Goal: Task Accomplishment & Management: Use online tool/utility

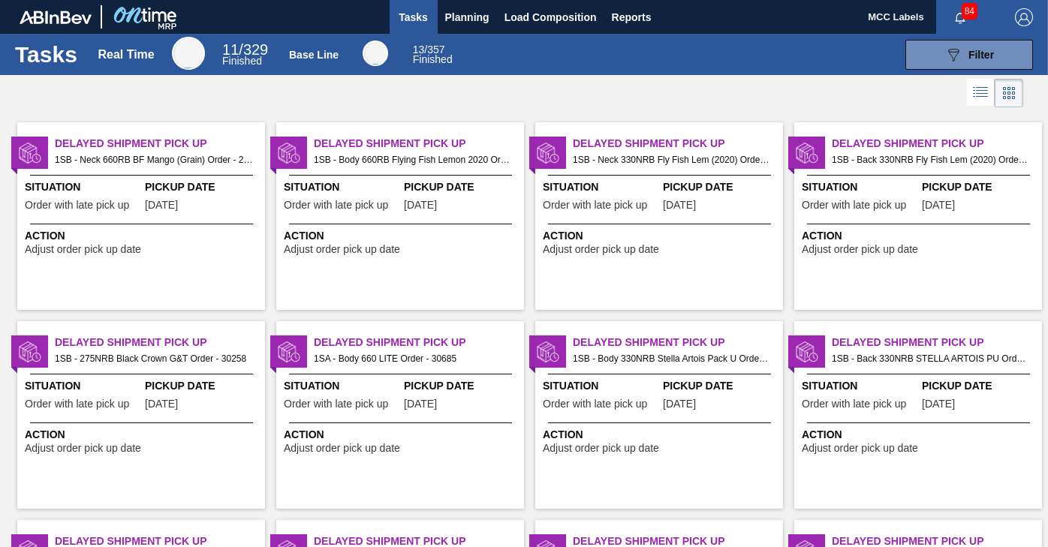
drag, startPoint x: 948, startPoint y: 47, endPoint x: 867, endPoint y: 54, distance: 81.4
click at [945, 47] on icon "089F7B8B-B2A5-4AFE-B5C0-19BA573D28AC" at bounding box center [954, 55] width 18 height 18
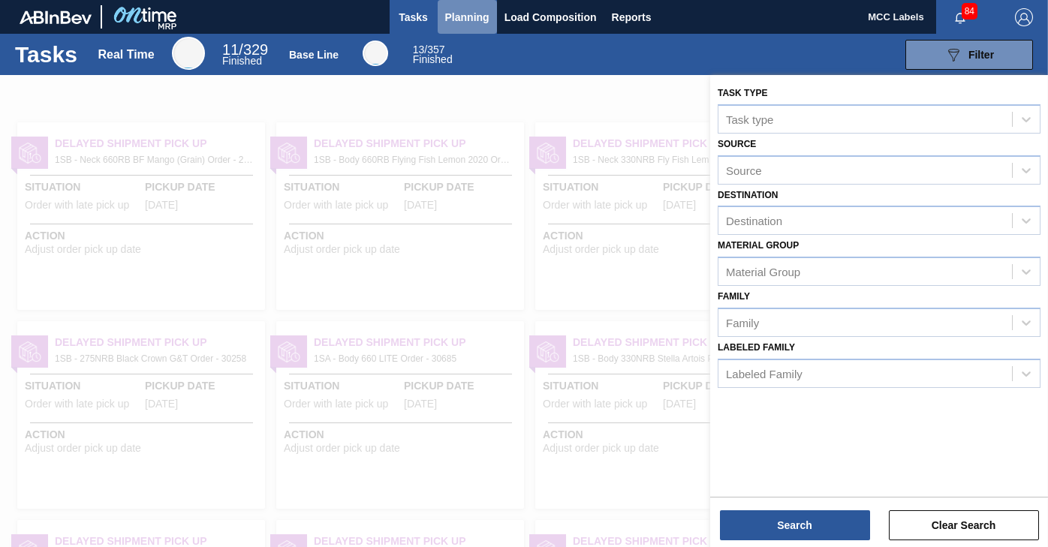
click at [459, 13] on span "Planning" at bounding box center [467, 17] width 44 height 18
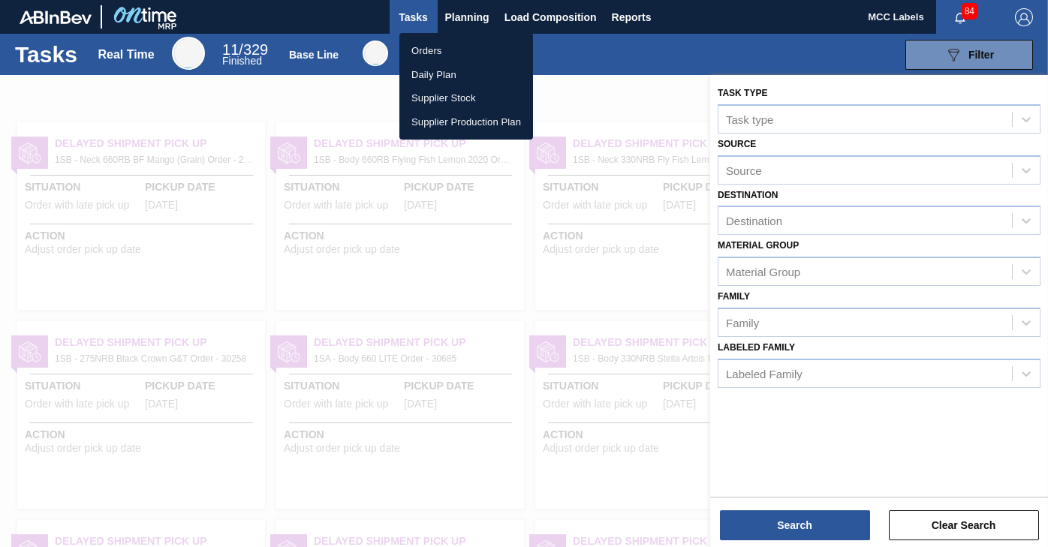
click at [424, 47] on li "Orders" at bounding box center [466, 51] width 134 height 24
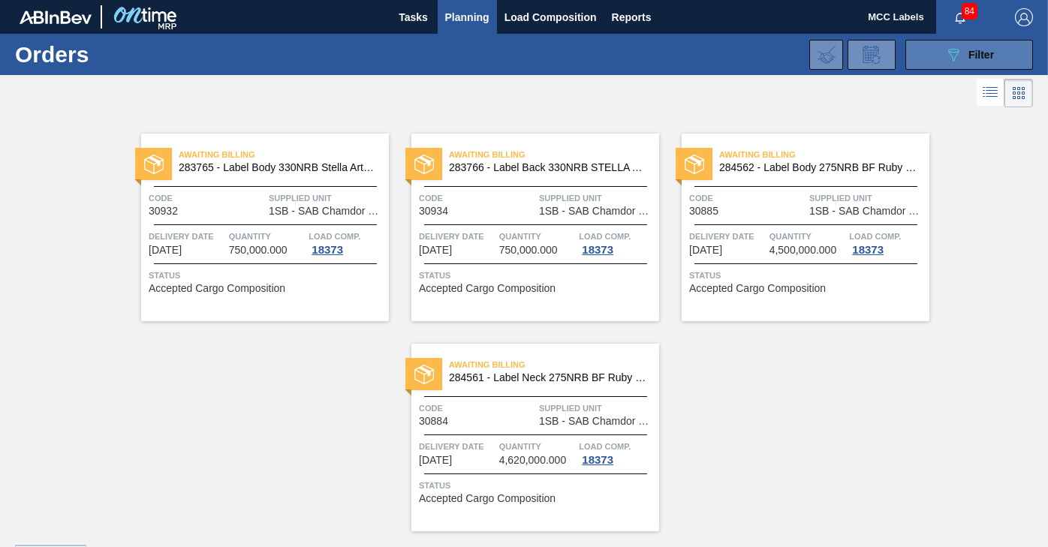
click at [930, 53] on button "089F7B8B-B2A5-4AFE-B5C0-19BA573D28AC Filter" at bounding box center [970, 55] width 128 height 30
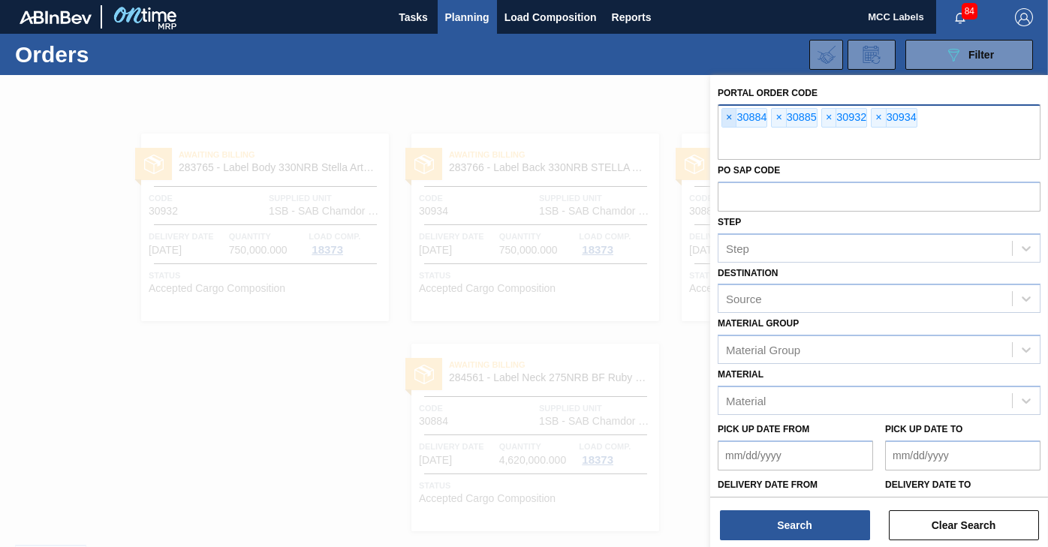
click at [729, 120] on span "×" at bounding box center [729, 118] width 14 height 18
click at [728, 120] on span "×" at bounding box center [729, 118] width 14 height 18
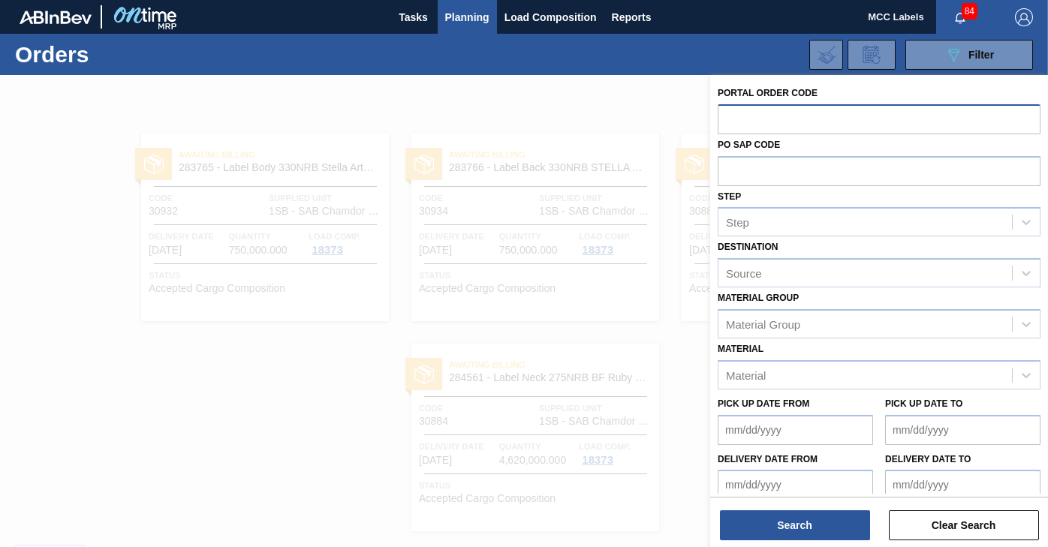
click at [728, 120] on input "text" at bounding box center [879, 118] width 323 height 29
type input "3"
click at [458, 16] on span "Planning" at bounding box center [467, 17] width 44 height 18
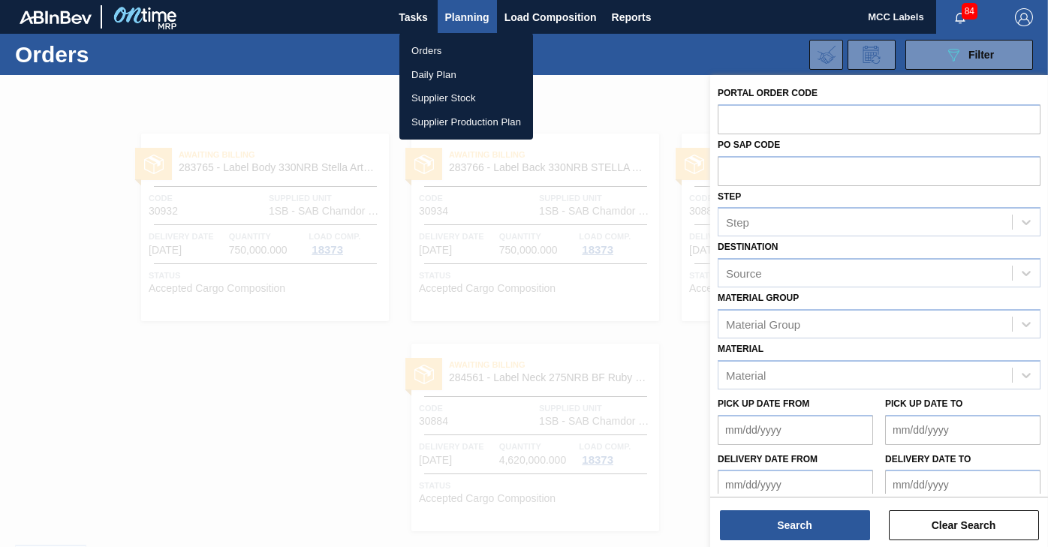
click at [436, 47] on li "Orders" at bounding box center [466, 51] width 134 height 24
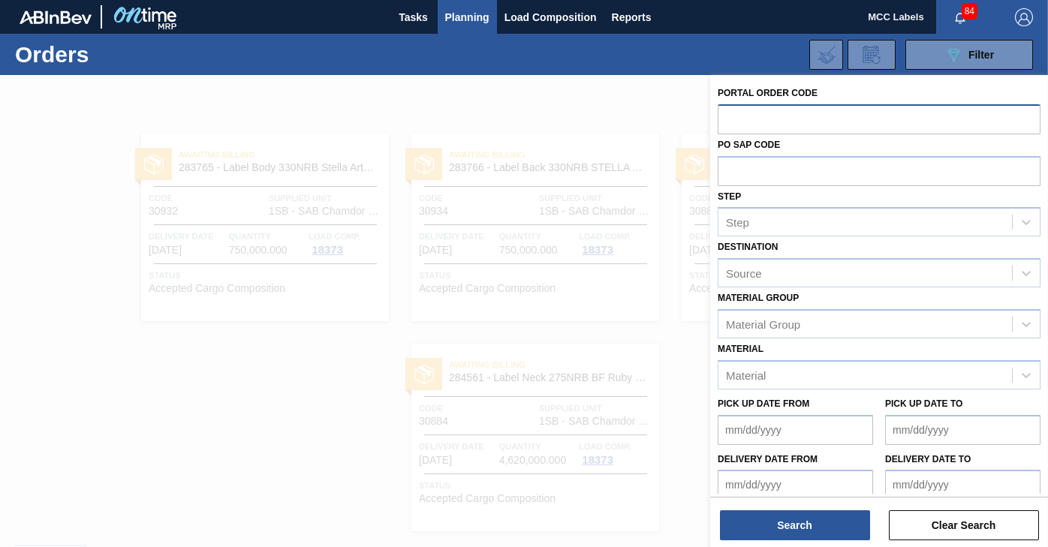
click at [742, 117] on input "text" at bounding box center [879, 118] width 323 height 29
type input "31004"
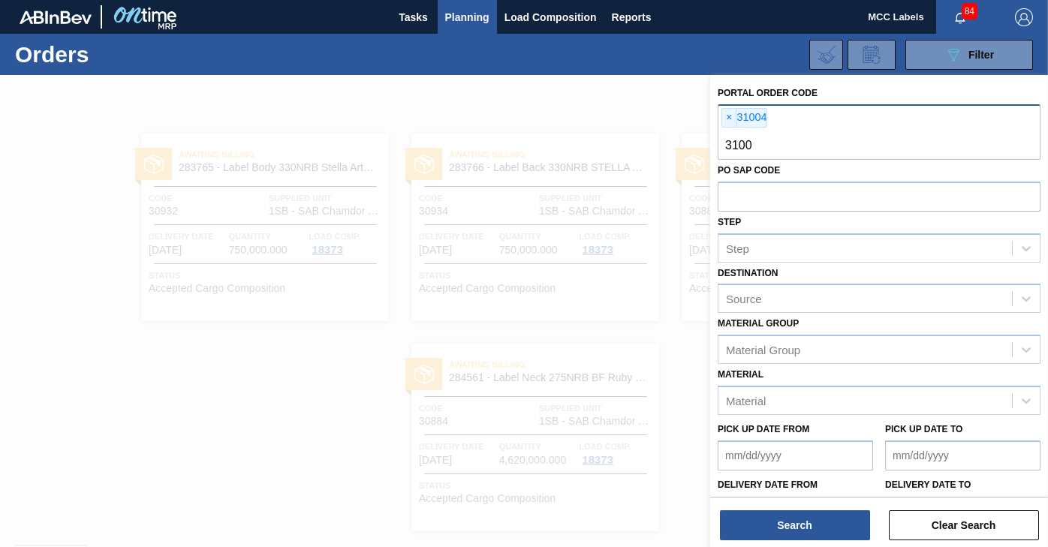
type input "31005"
type input "31006"
type input "31007"
type input "31008"
type input "31009"
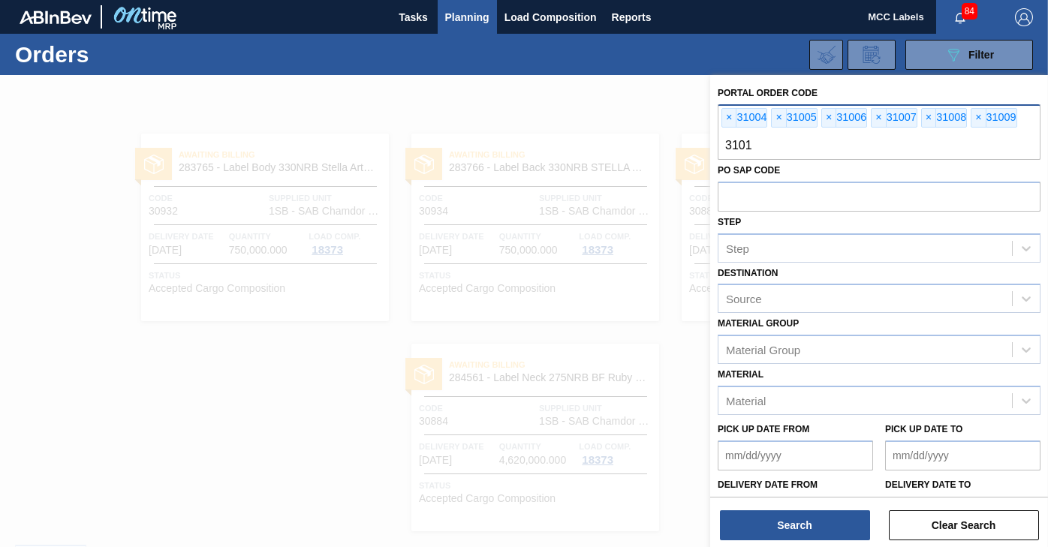
type input "31010"
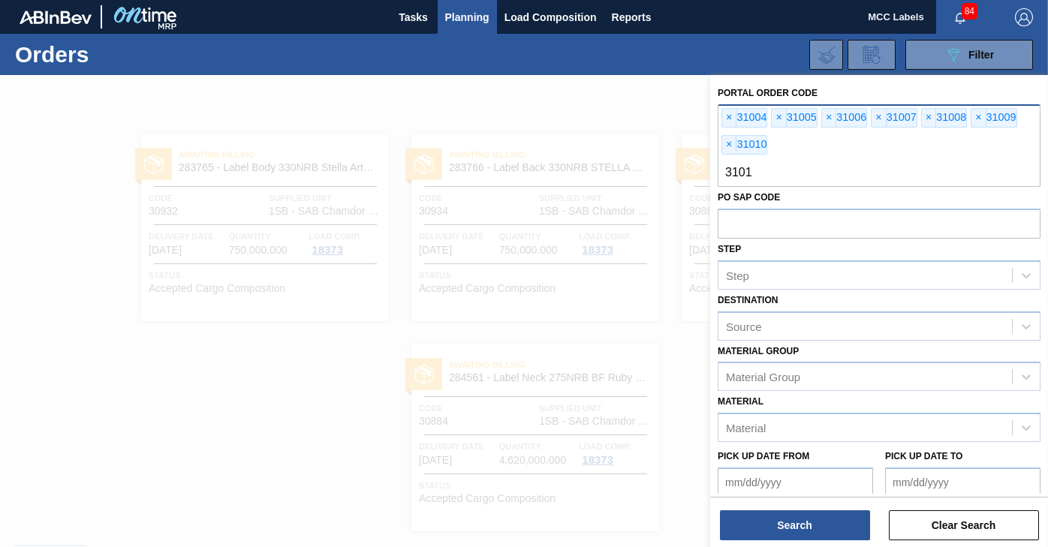
type input "31011"
type input "31012"
type input "31013"
type input "31014"
type input "31015"
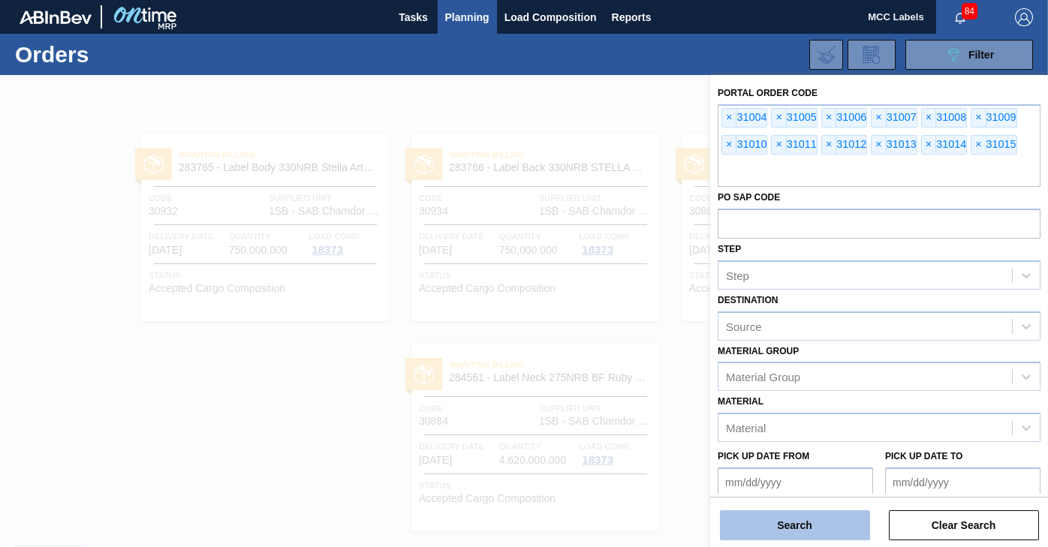
click at [767, 529] on button "Search" at bounding box center [795, 526] width 150 height 30
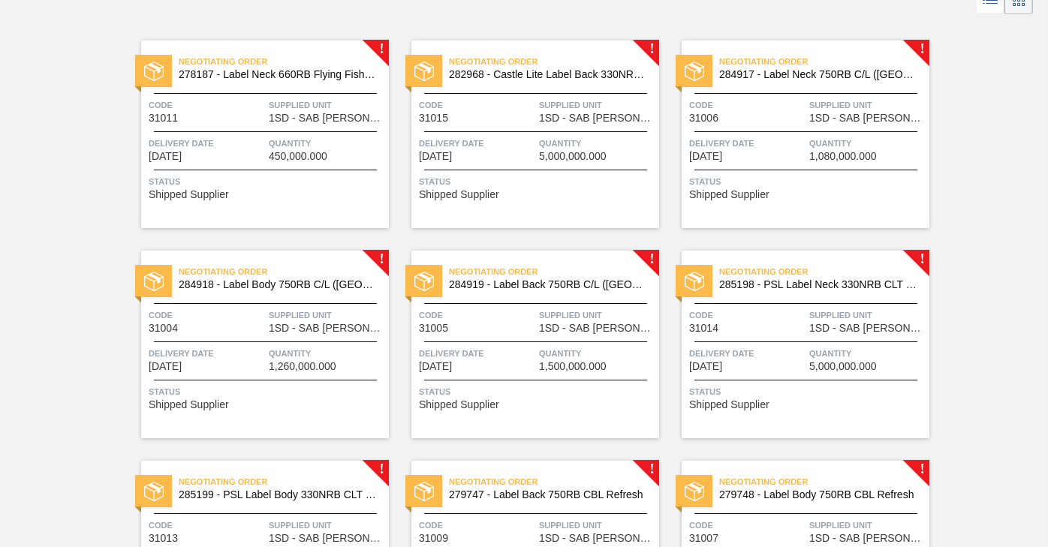
scroll to position [85, 0]
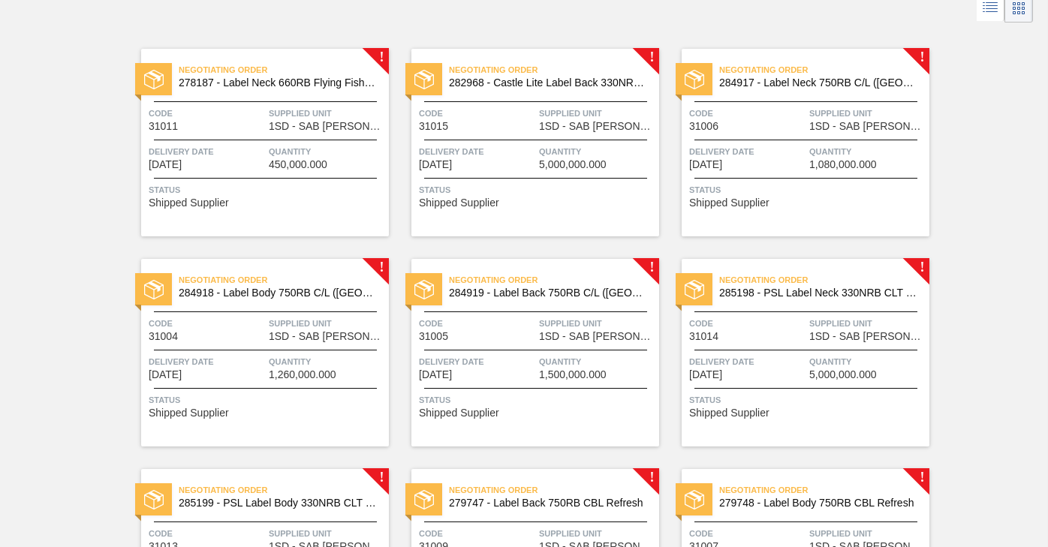
click at [303, 179] on div "Negotiating Order 278187 - Label Neck 660RB Flying Fish Lemon 2020 Code 31011 S…" at bounding box center [265, 143] width 248 height 188
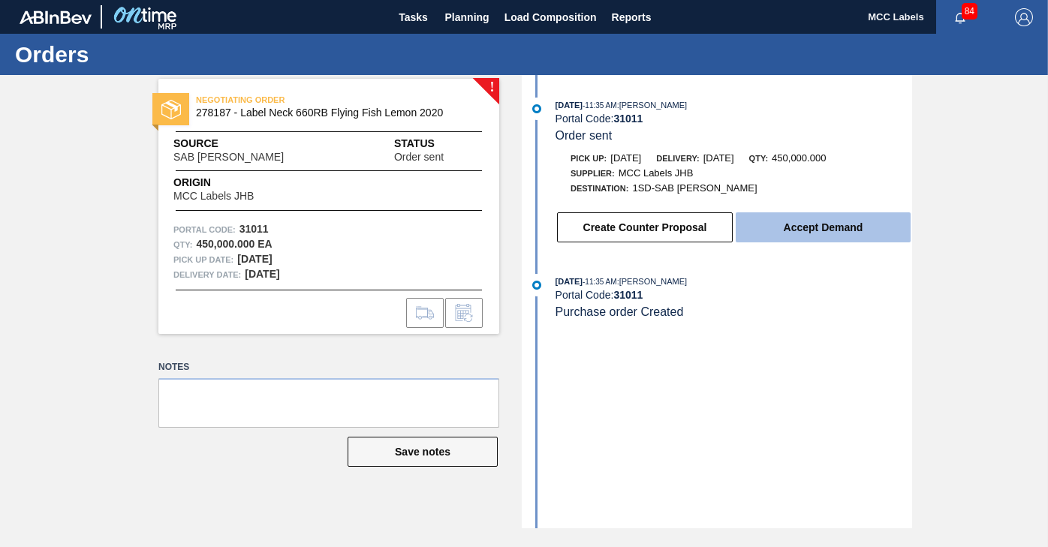
click at [798, 226] on button "Accept Demand" at bounding box center [823, 228] width 175 height 30
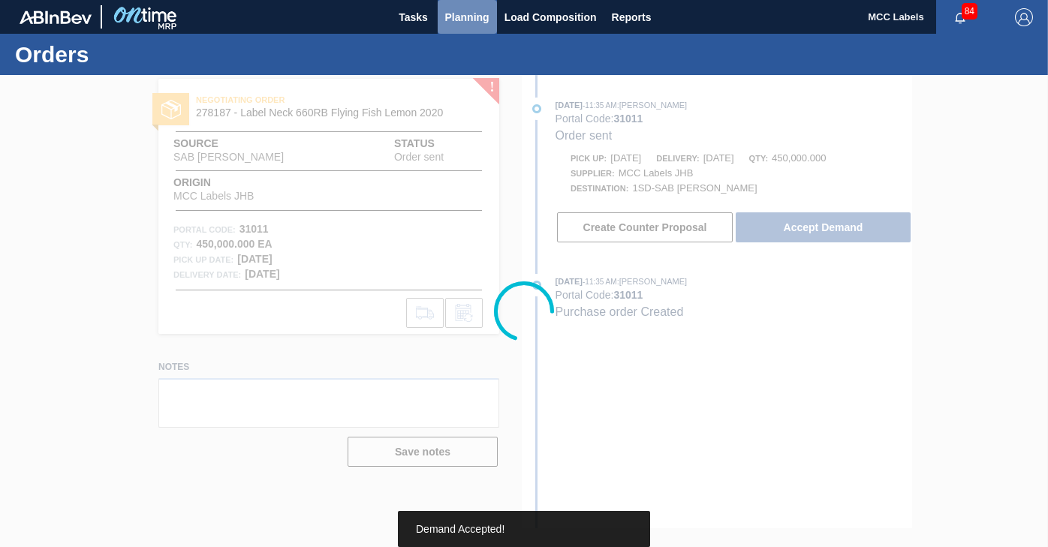
click at [466, 14] on span "Planning" at bounding box center [467, 17] width 44 height 18
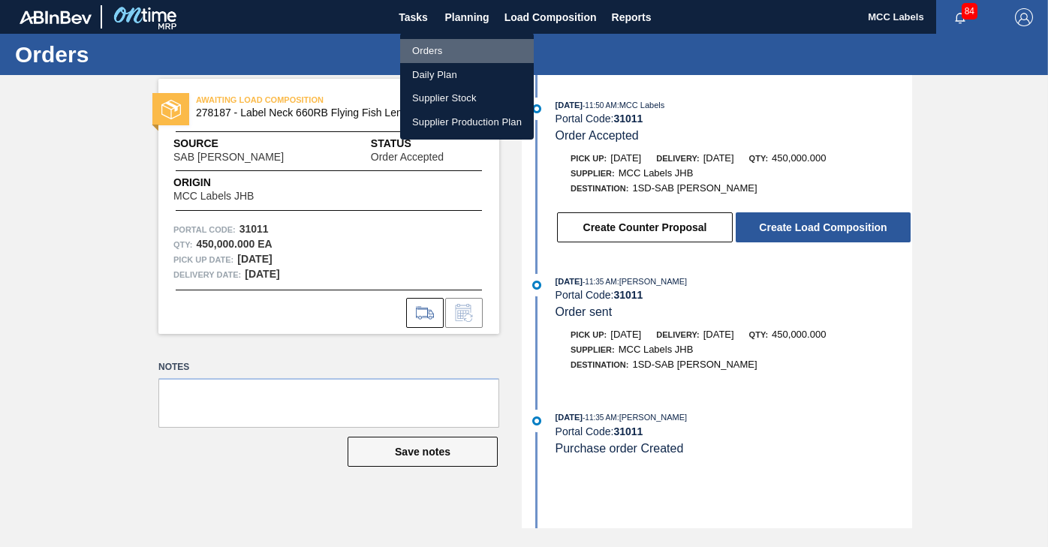
click at [427, 47] on li "Orders" at bounding box center [467, 51] width 134 height 24
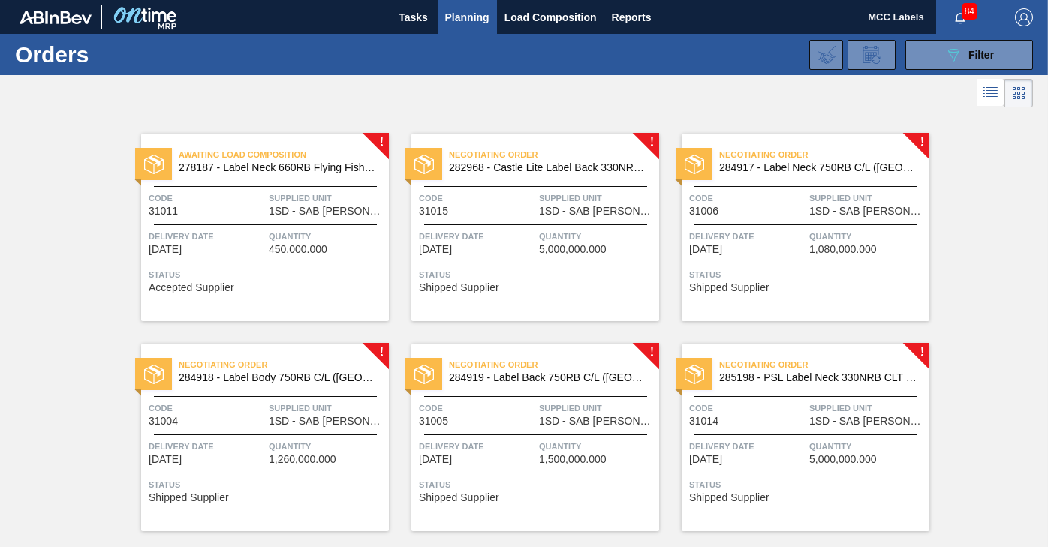
click at [553, 255] on span "5,000,000.000" at bounding box center [573, 249] width 68 height 11
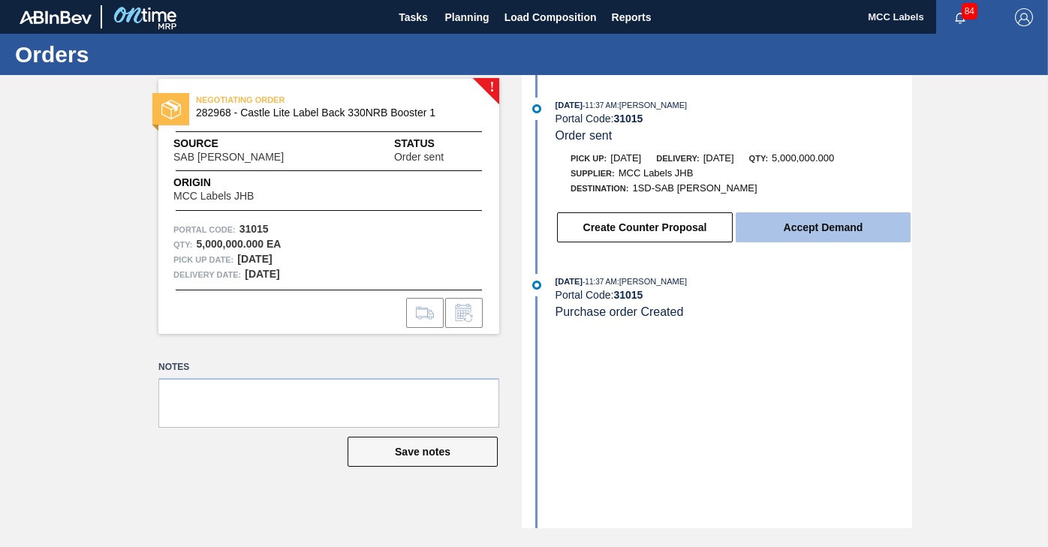
click at [837, 232] on button "Accept Demand" at bounding box center [823, 228] width 175 height 30
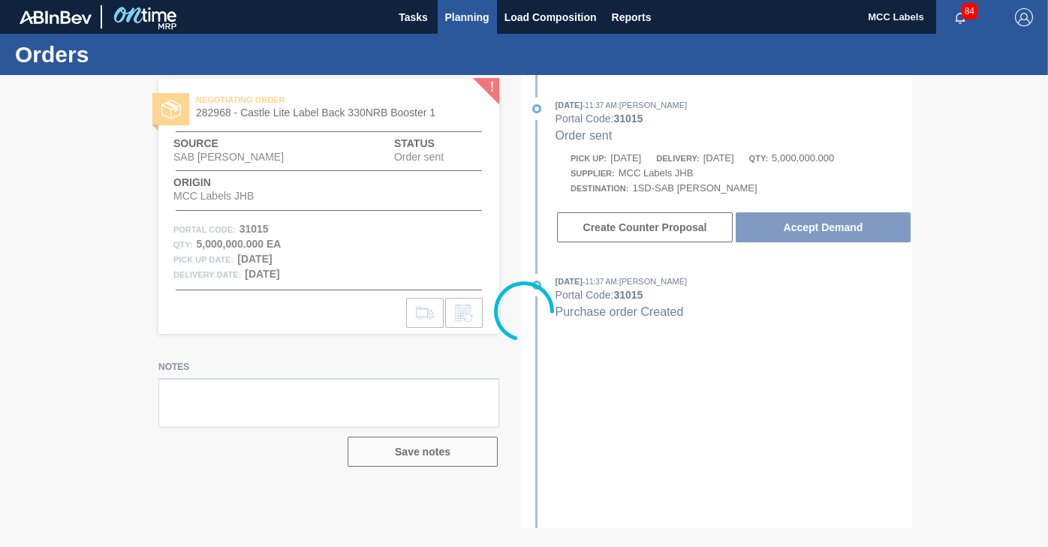
click at [450, 17] on span "Planning" at bounding box center [467, 17] width 44 height 18
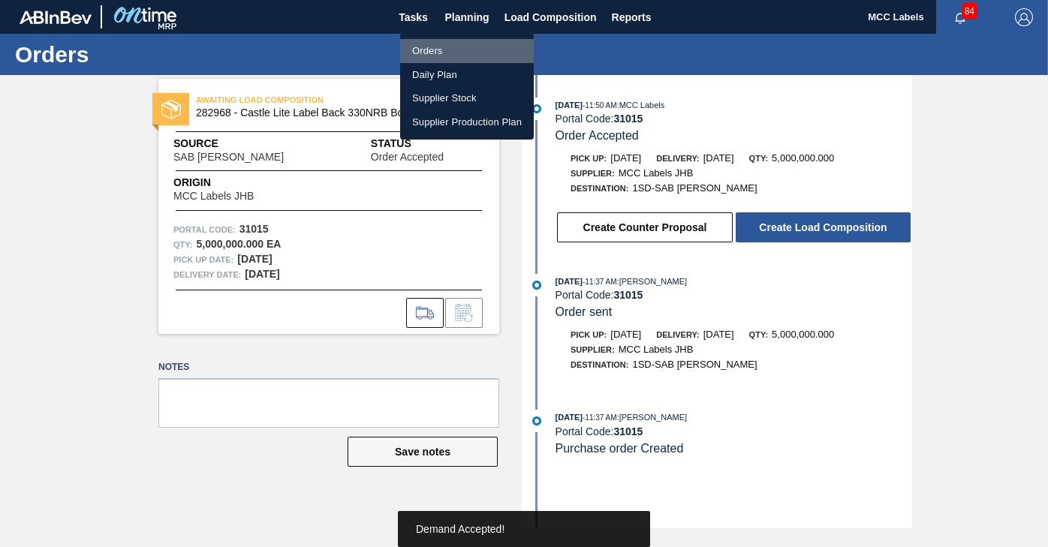
click at [417, 41] on li "Orders" at bounding box center [467, 51] width 134 height 24
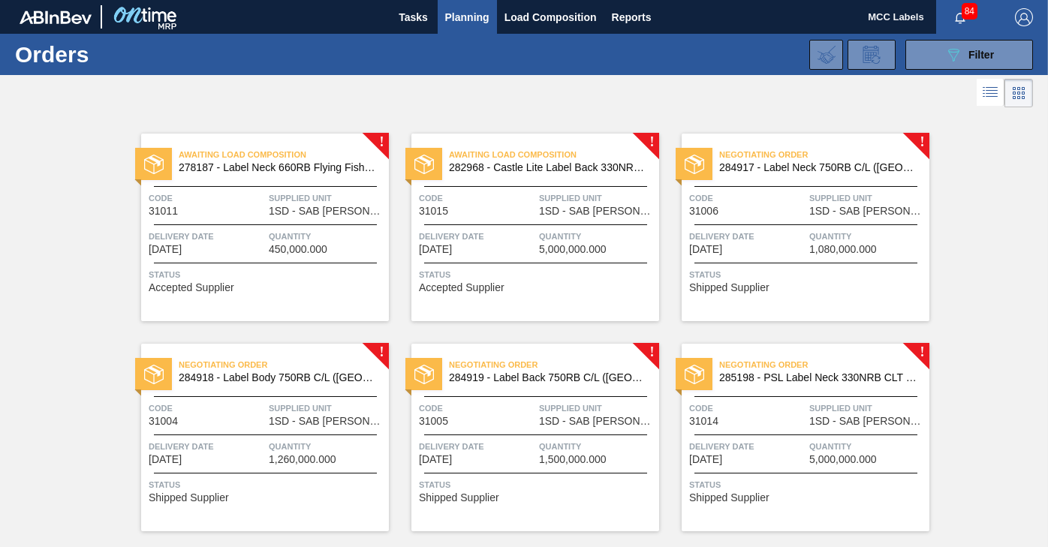
click at [746, 249] on div "Delivery Date [DATE]" at bounding box center [747, 242] width 116 height 26
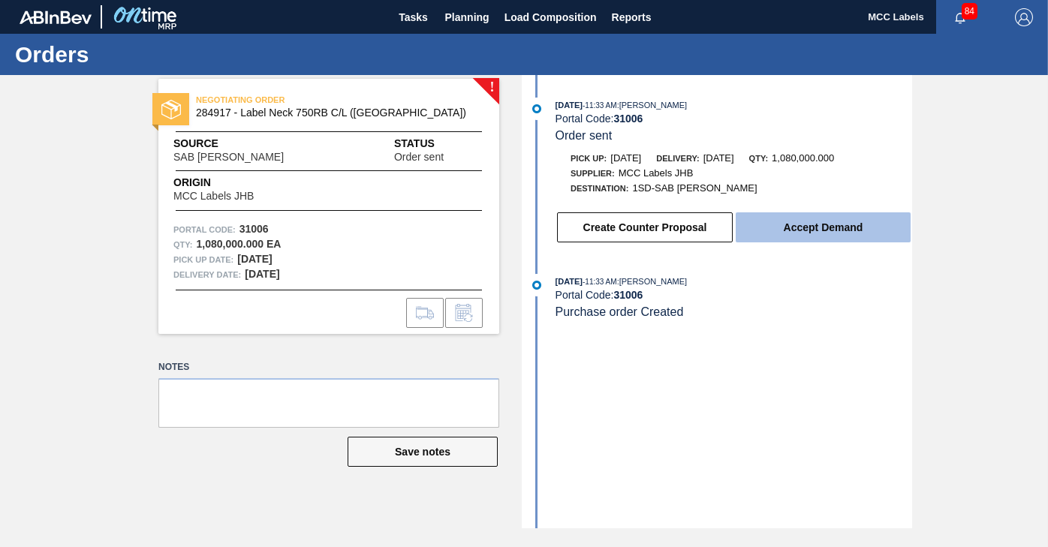
click at [769, 225] on button "Accept Demand" at bounding box center [823, 228] width 175 height 30
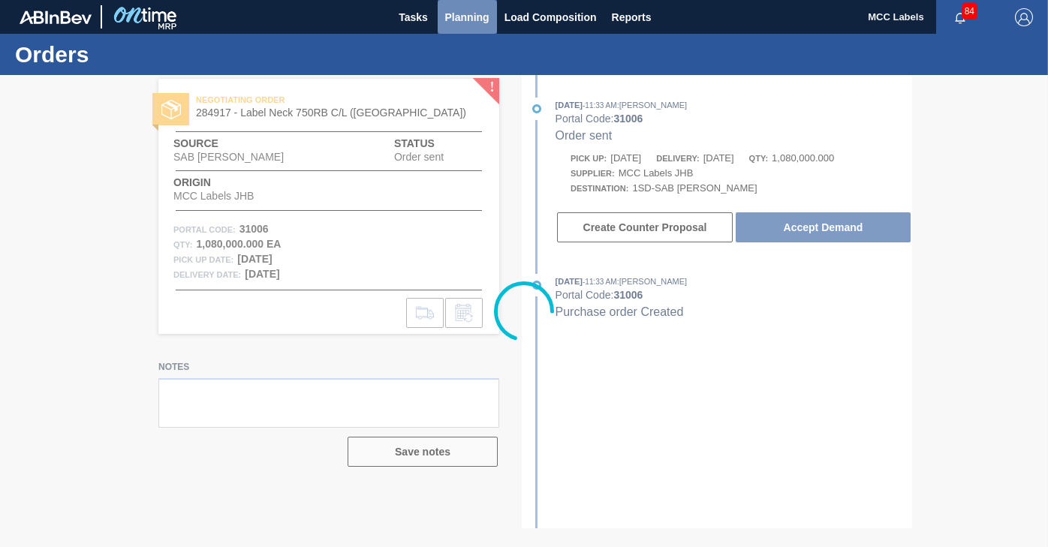
click at [475, 17] on span "Planning" at bounding box center [467, 17] width 44 height 18
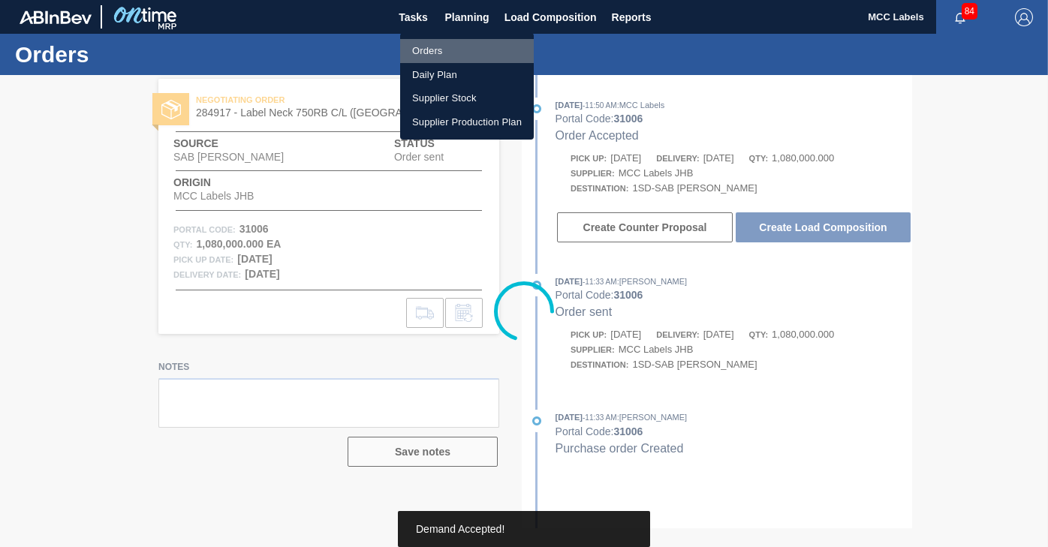
click at [422, 49] on li "Orders" at bounding box center [467, 51] width 134 height 24
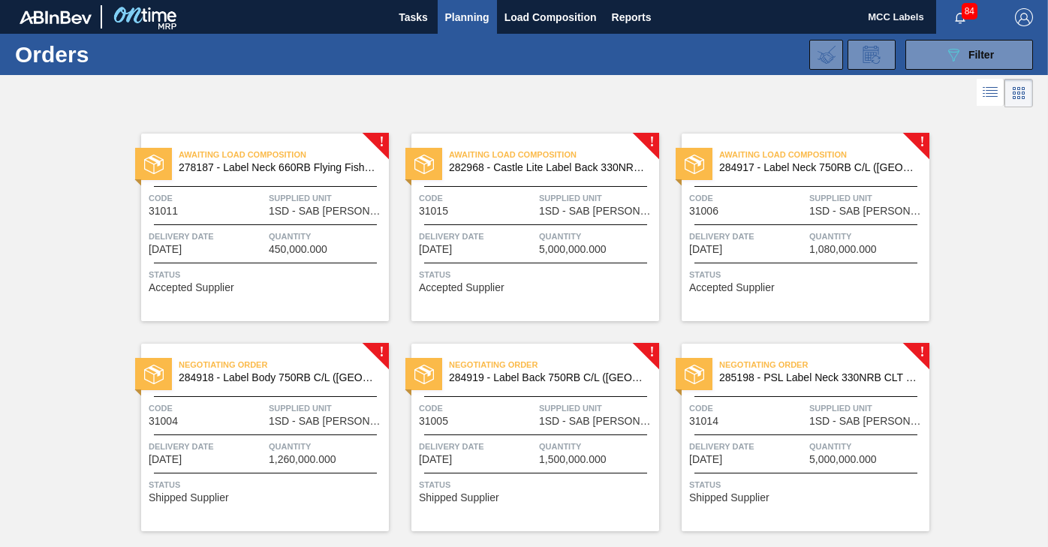
click at [332, 416] on span "1SD - SAB [PERSON_NAME]" at bounding box center [327, 421] width 116 height 11
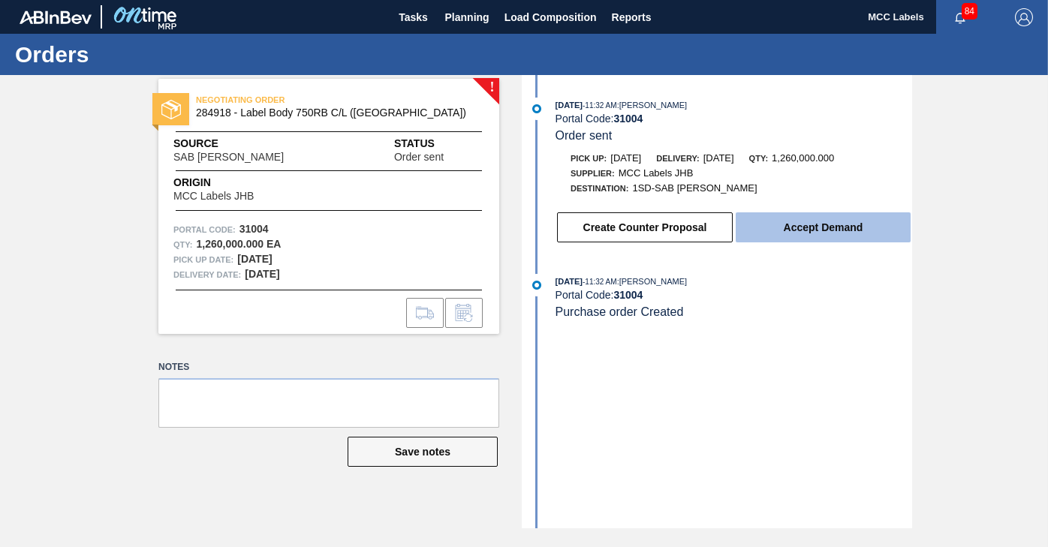
click at [815, 225] on button "Accept Demand" at bounding box center [823, 228] width 175 height 30
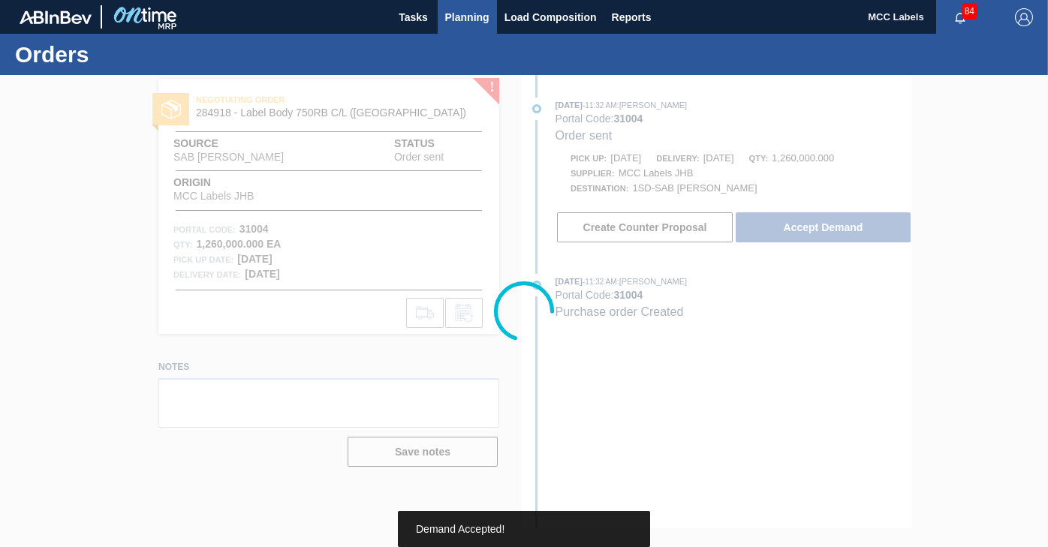
click at [476, 12] on span "Planning" at bounding box center [467, 17] width 44 height 18
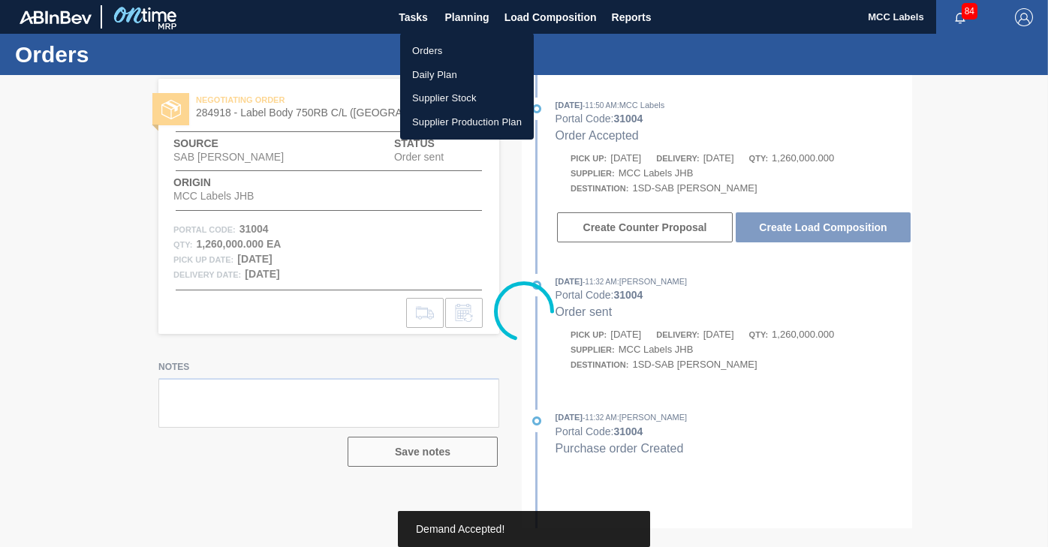
click at [436, 51] on li "Orders" at bounding box center [467, 51] width 134 height 24
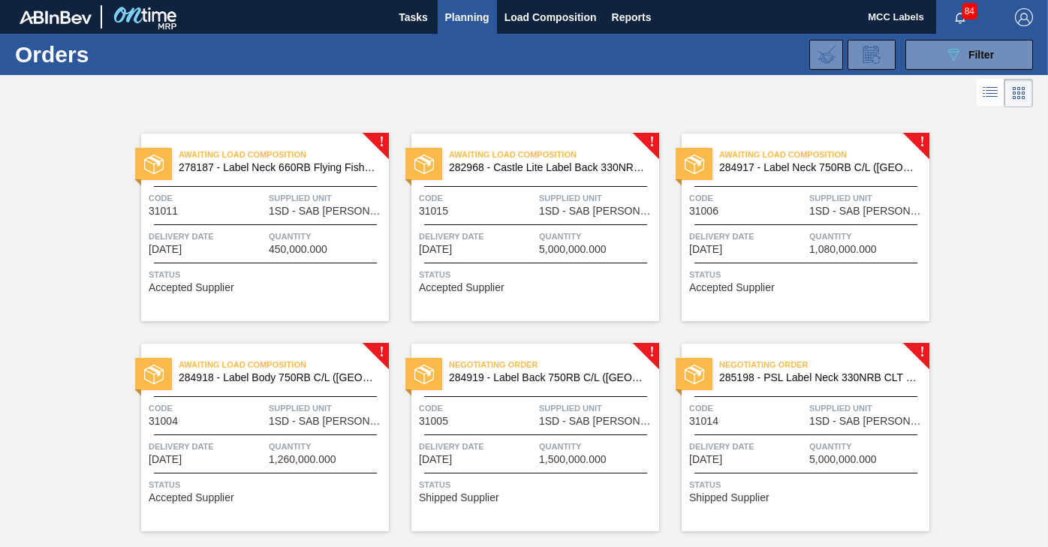
click at [497, 422] on div "Code 31005" at bounding box center [477, 414] width 116 height 26
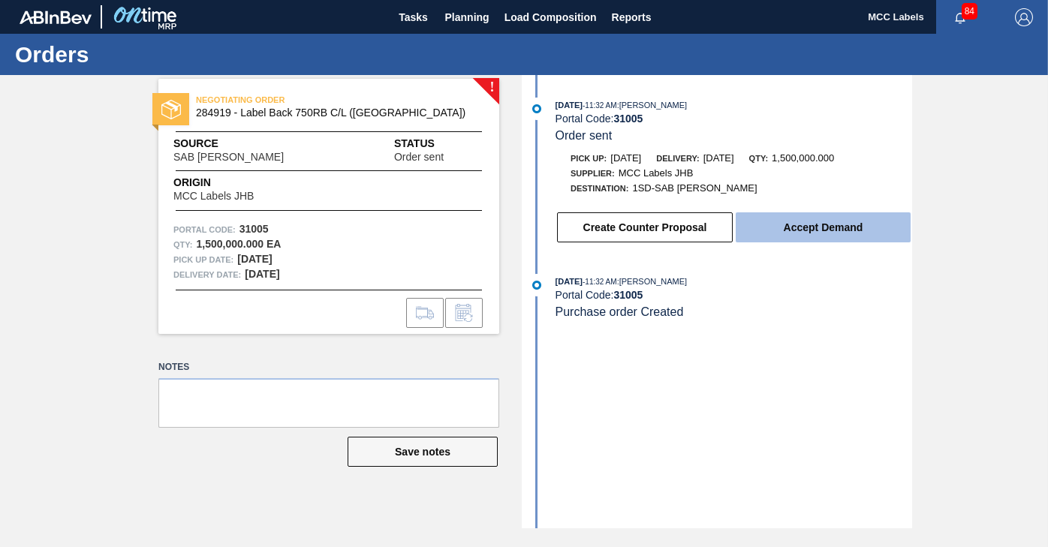
click at [802, 233] on button "Accept Demand" at bounding box center [823, 228] width 175 height 30
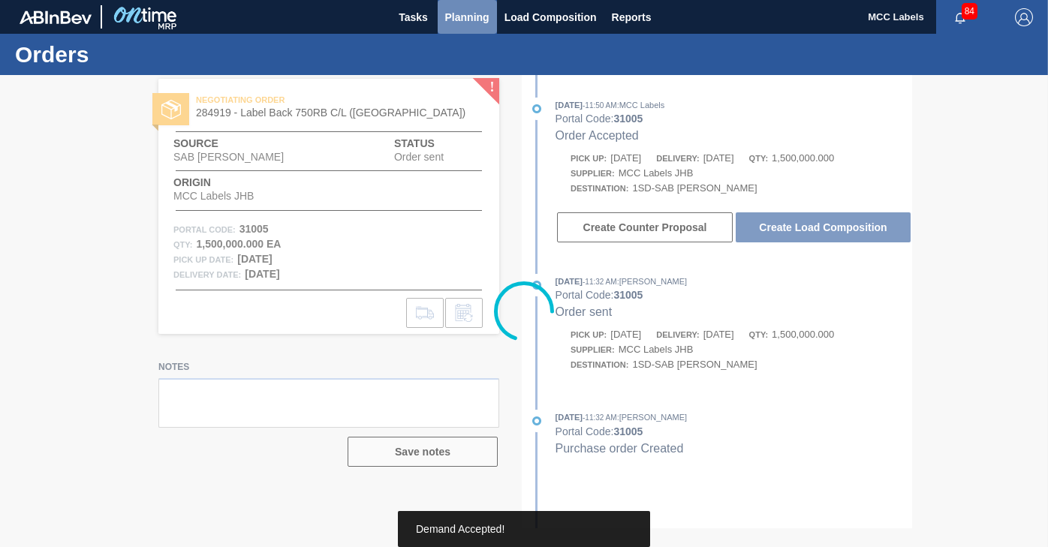
click at [464, 17] on span "Planning" at bounding box center [467, 17] width 44 height 18
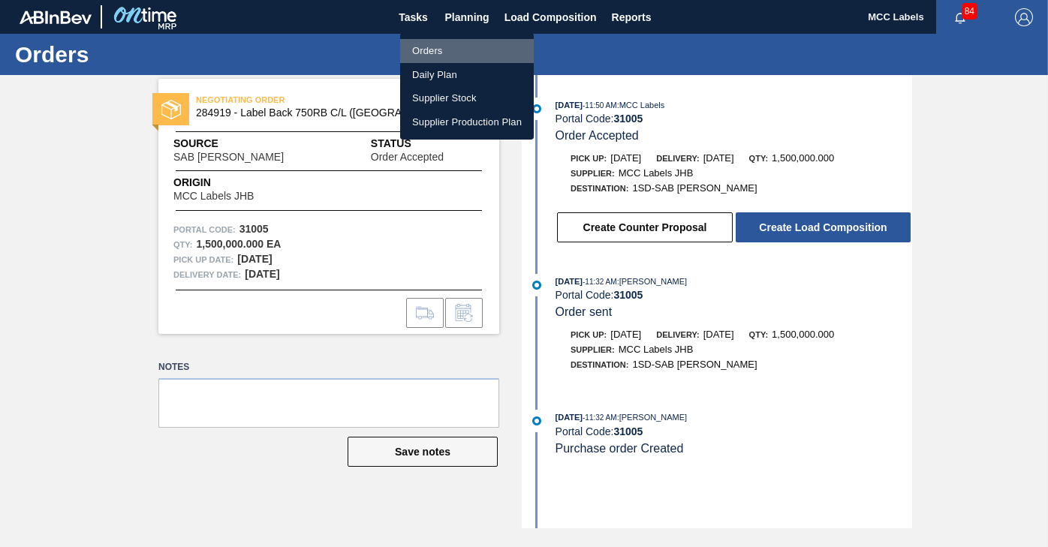
click at [426, 48] on li "Orders" at bounding box center [467, 51] width 134 height 24
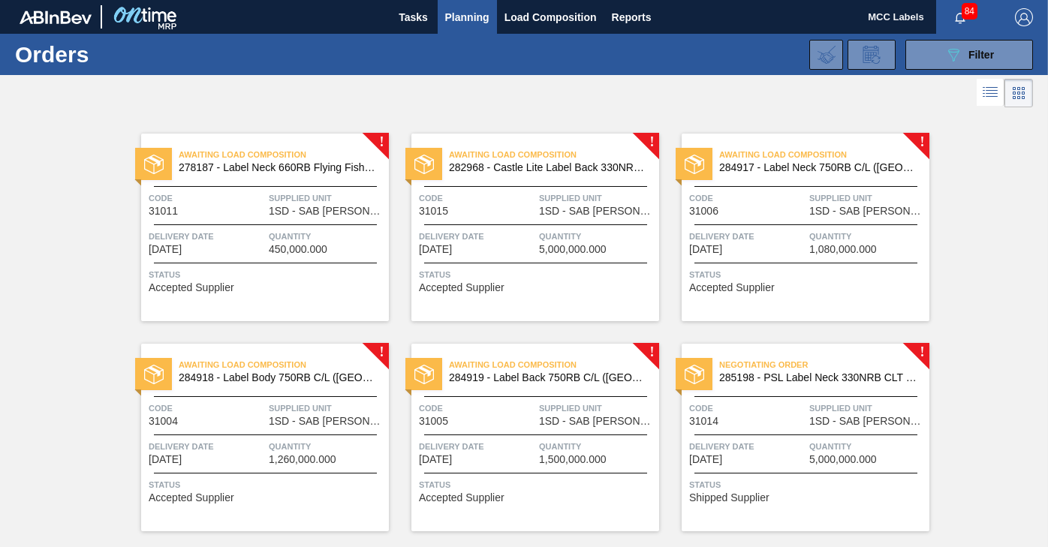
click at [759, 440] on span "Delivery Date" at bounding box center [747, 446] width 116 height 15
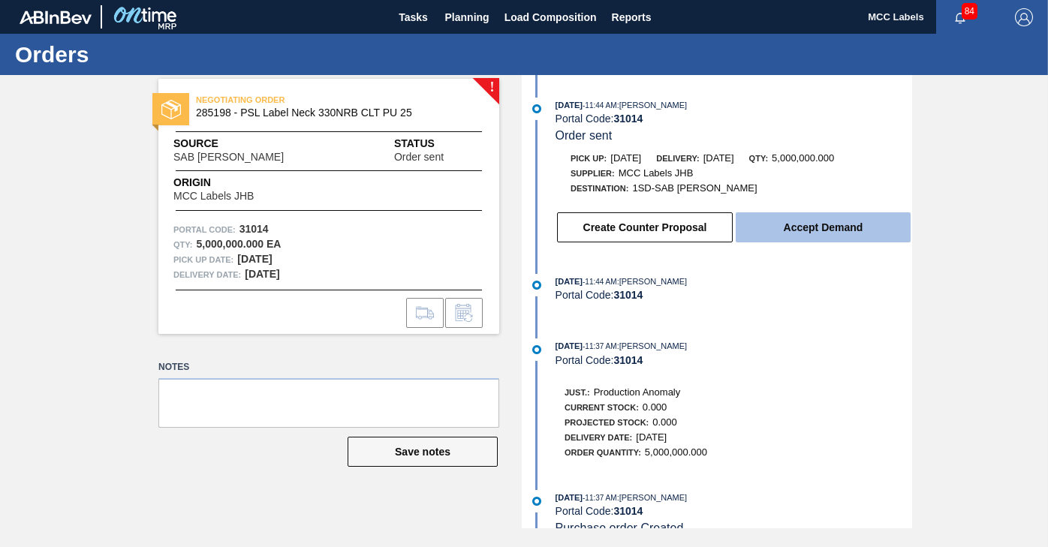
click at [797, 229] on button "Accept Demand" at bounding box center [823, 228] width 175 height 30
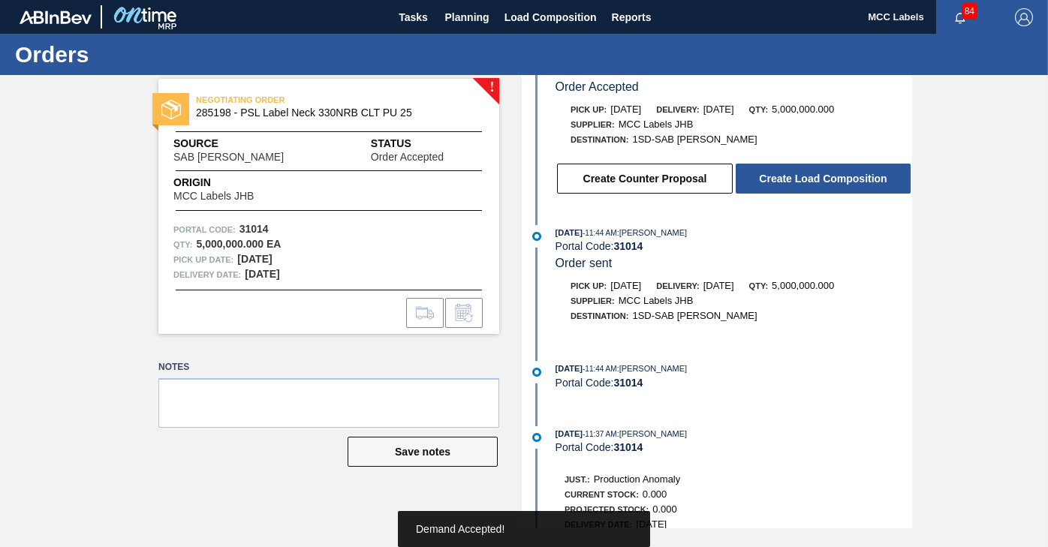
scroll to position [75, 0]
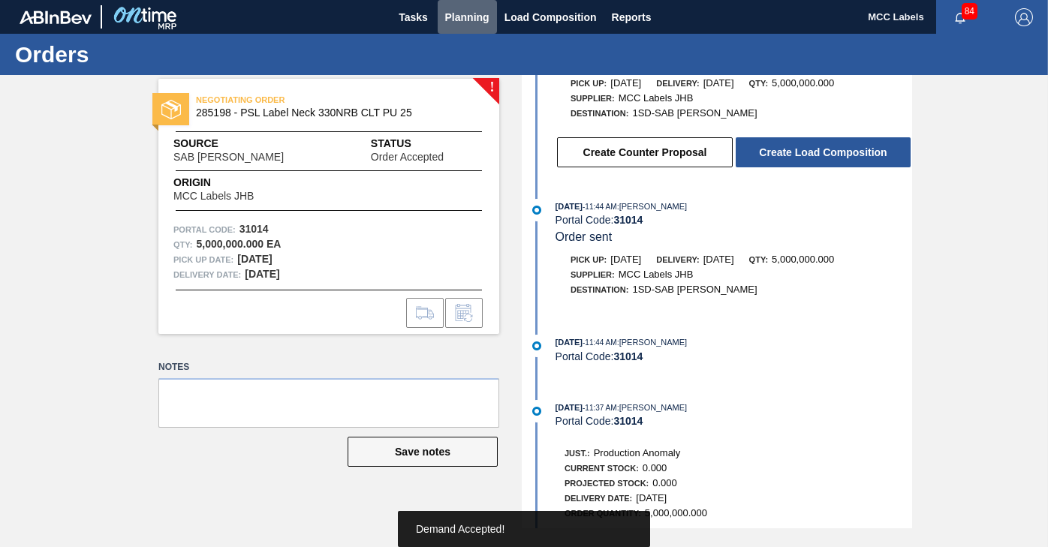
drag, startPoint x: 474, startPoint y: 19, endPoint x: 417, endPoint y: 53, distance: 66.1
click at [472, 19] on span "Planning" at bounding box center [467, 17] width 44 height 18
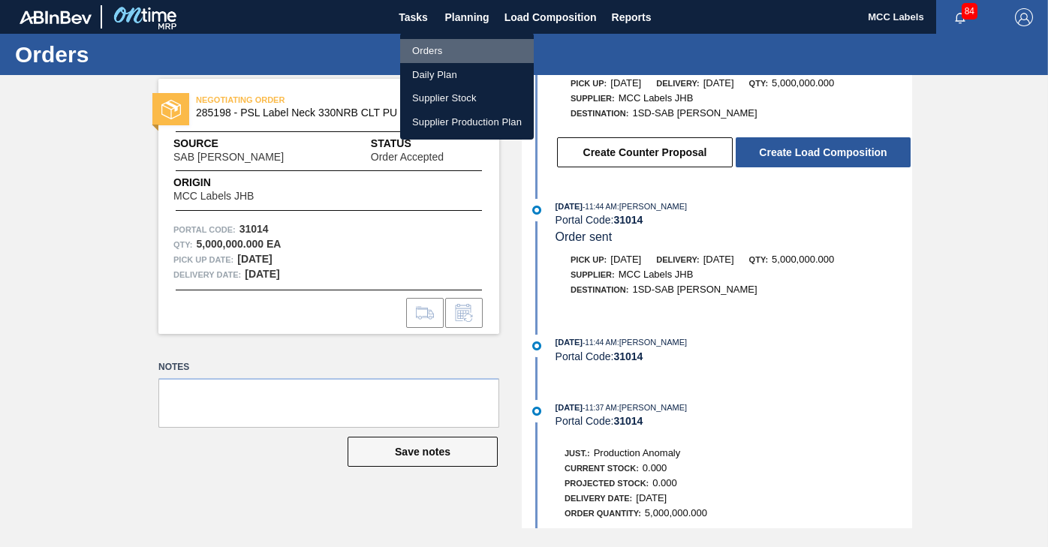
click at [417, 48] on li "Orders" at bounding box center [467, 51] width 134 height 24
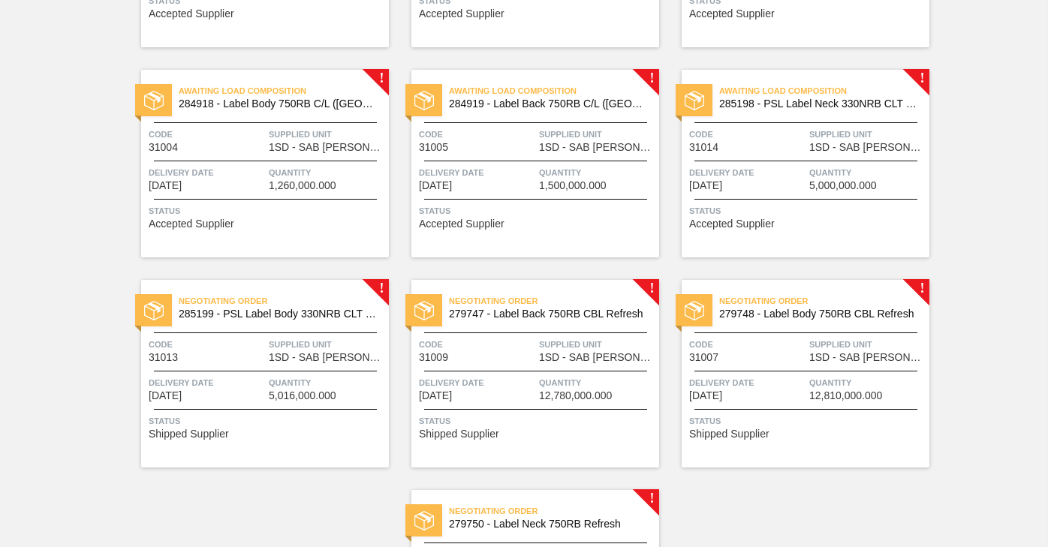
scroll to position [300, 0]
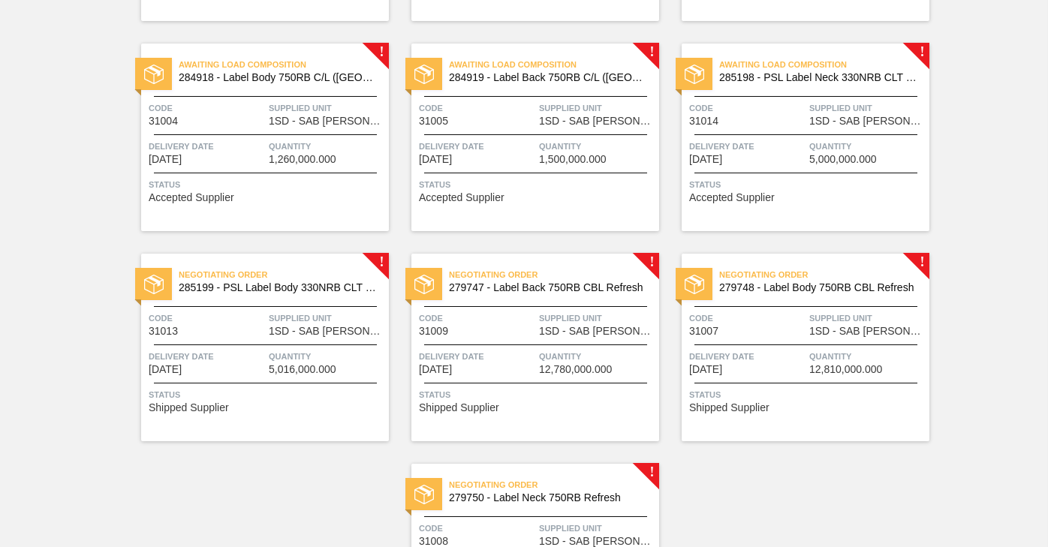
click at [261, 356] on span "Delivery Date" at bounding box center [207, 356] width 116 height 15
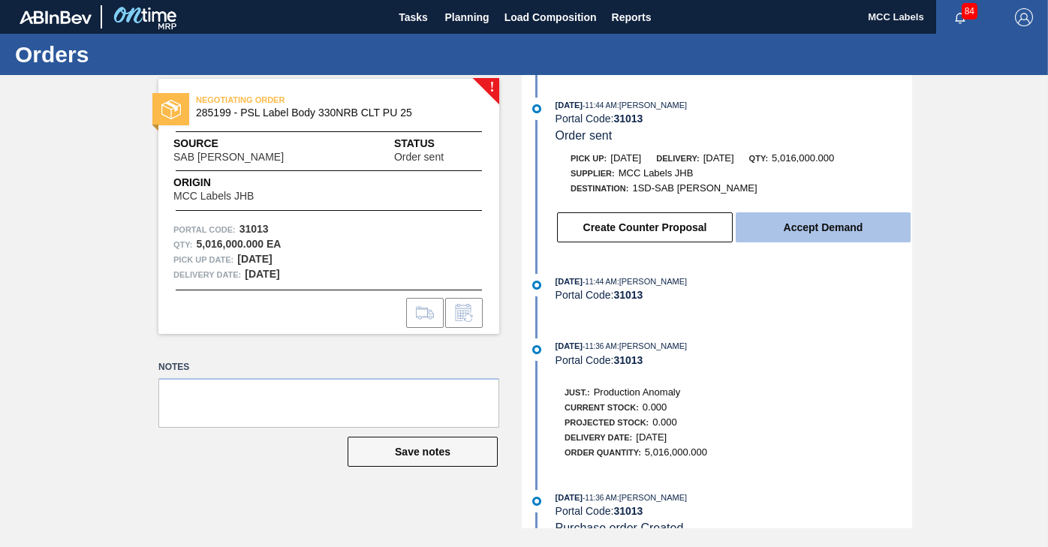
click at [778, 222] on button "Accept Demand" at bounding box center [823, 228] width 175 height 30
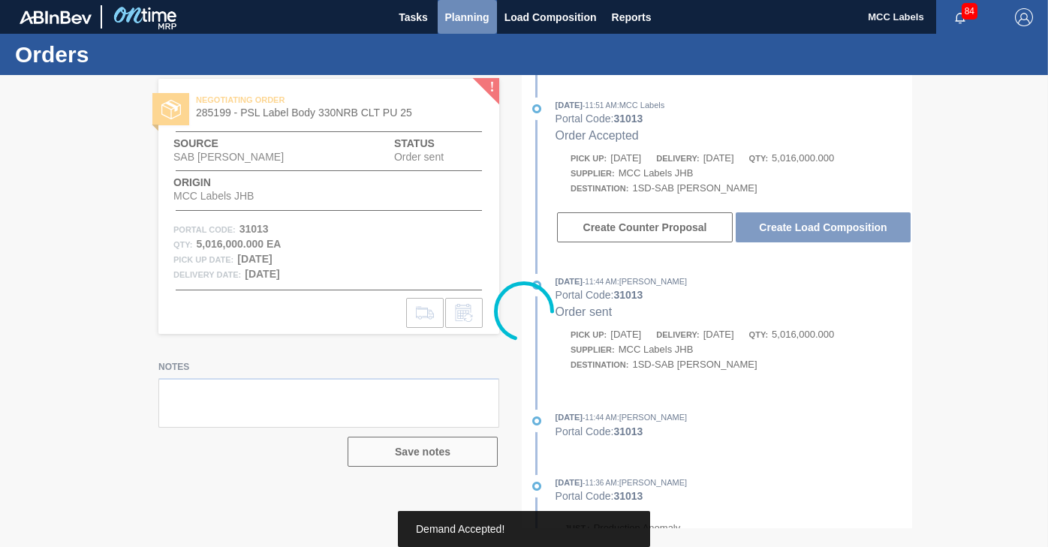
click at [472, 23] on span "Planning" at bounding box center [467, 17] width 44 height 18
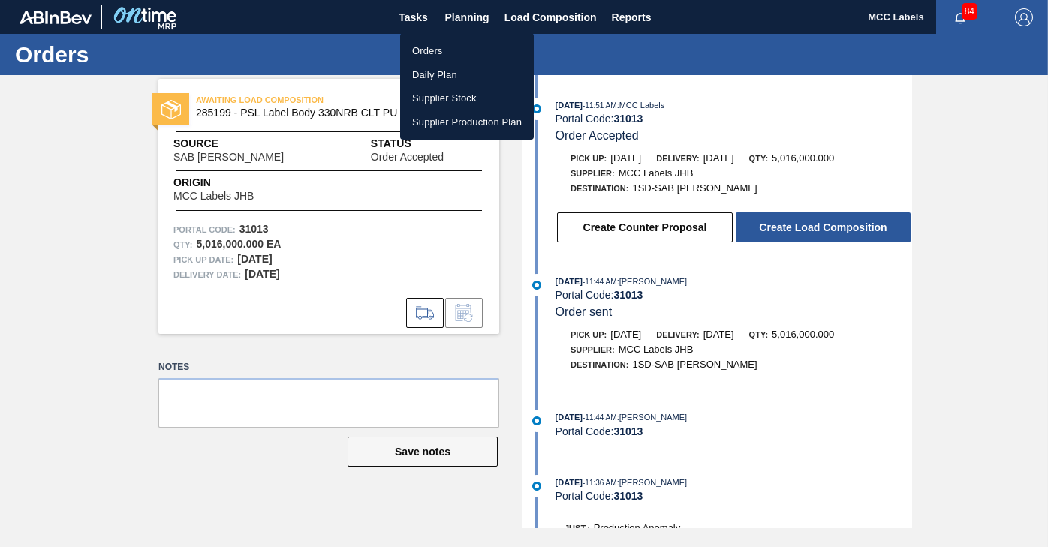
click at [431, 44] on li "Orders" at bounding box center [467, 51] width 134 height 24
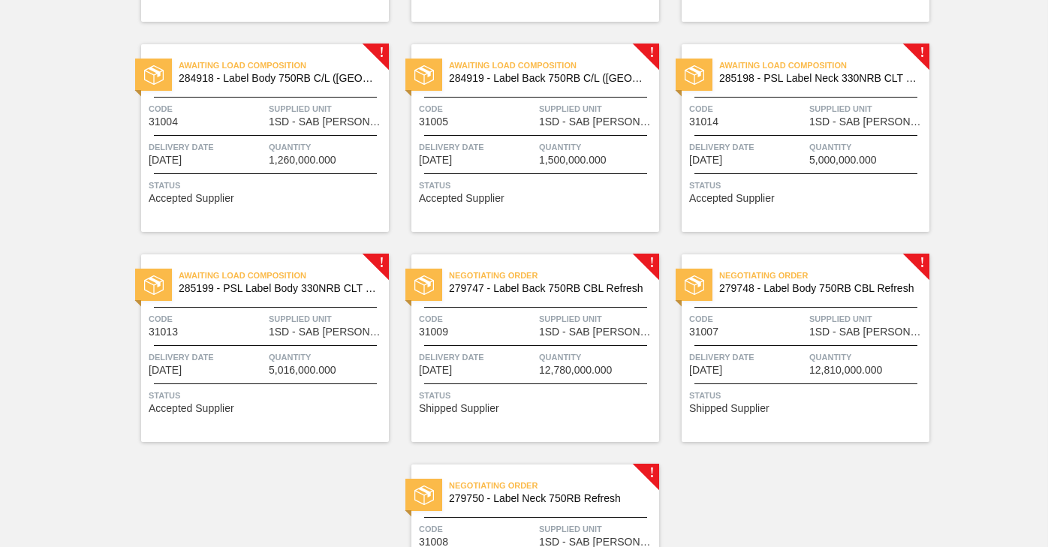
scroll to position [300, 0]
click at [511, 402] on div "Status Shipped Supplier" at bounding box center [537, 399] width 237 height 24
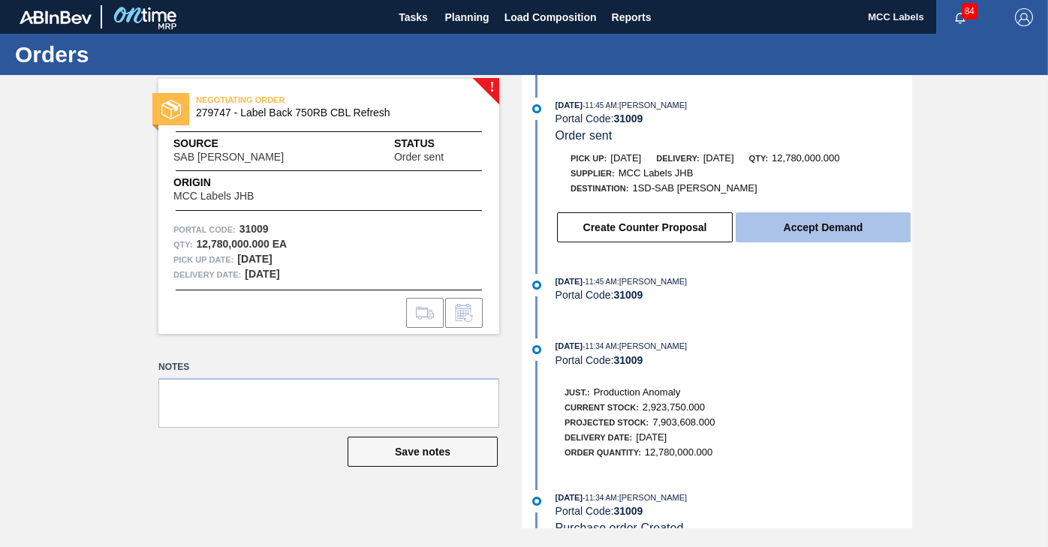
click at [776, 232] on button "Accept Demand" at bounding box center [823, 228] width 175 height 30
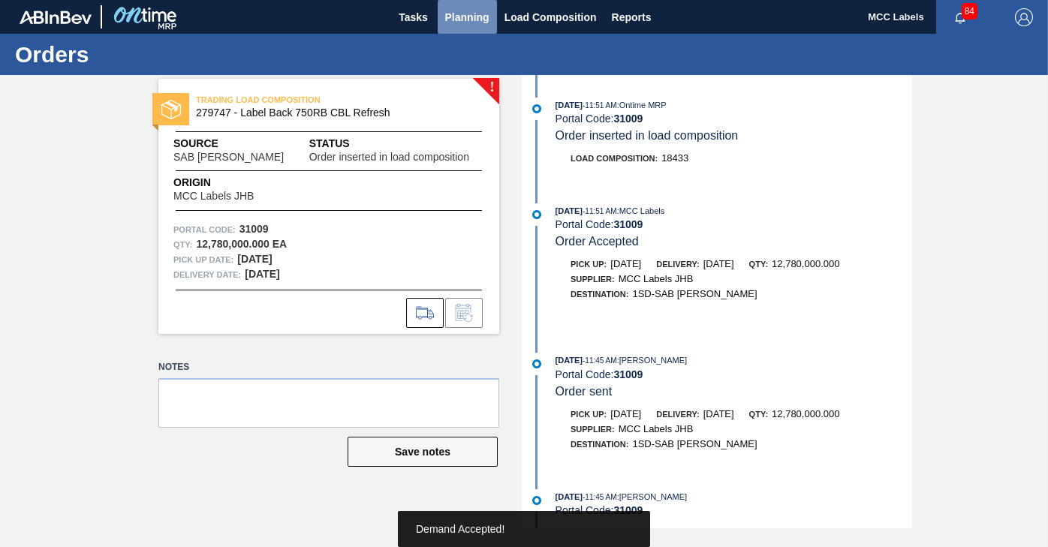
click at [467, 22] on span "Planning" at bounding box center [467, 17] width 44 height 18
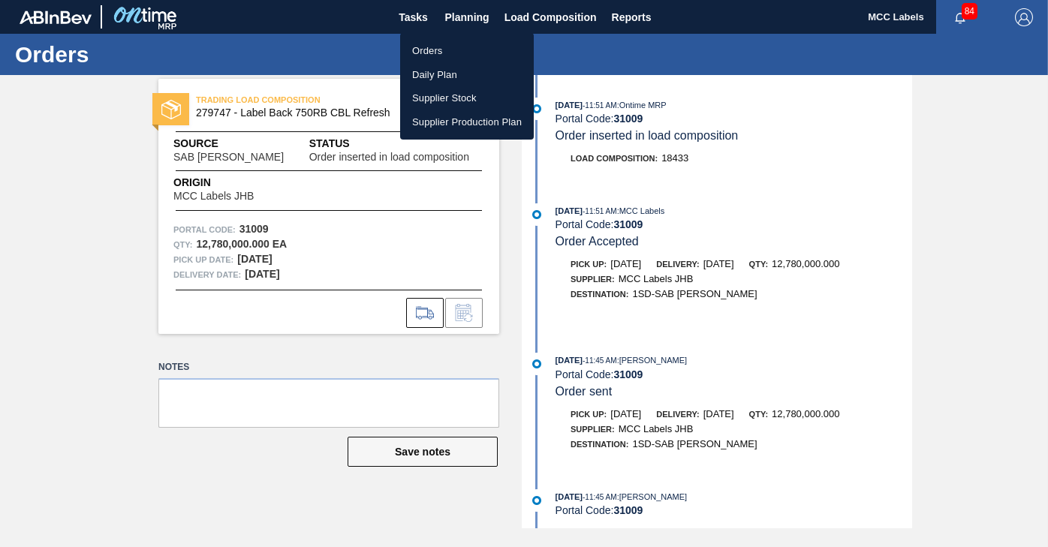
click at [421, 51] on li "Orders" at bounding box center [467, 51] width 134 height 24
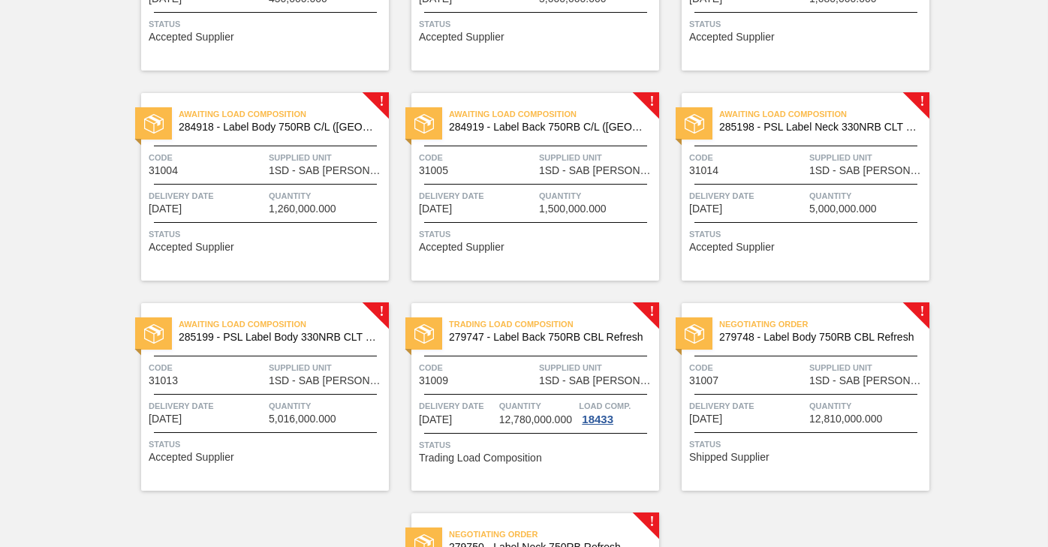
scroll to position [375, 0]
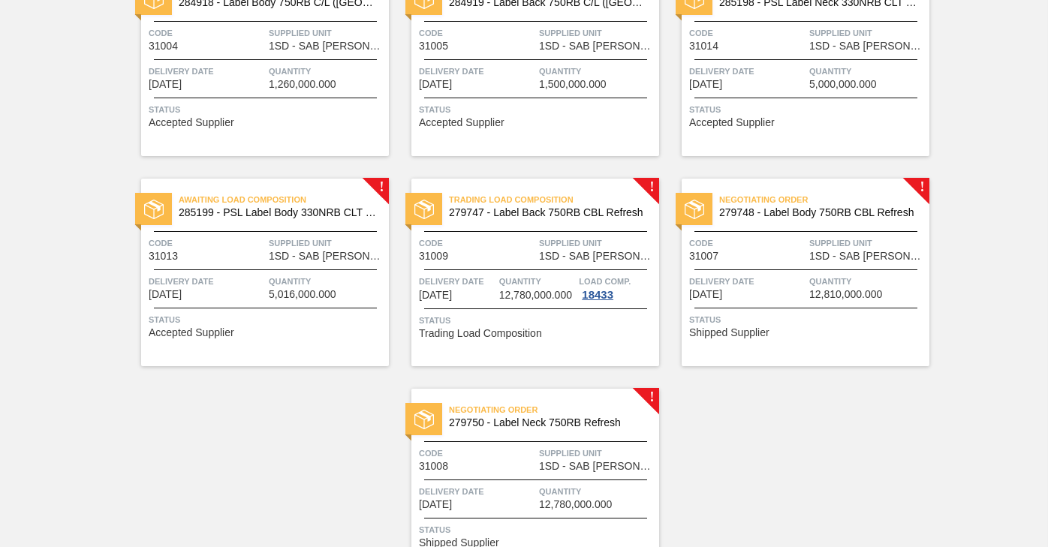
click at [725, 308] on div at bounding box center [806, 308] width 223 height 1
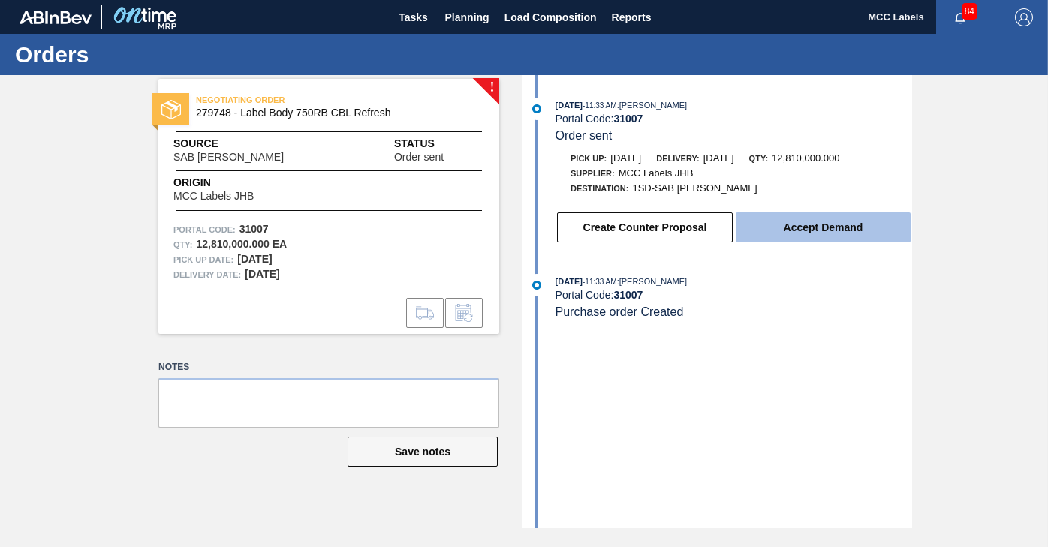
click at [821, 228] on button "Accept Demand" at bounding box center [823, 228] width 175 height 30
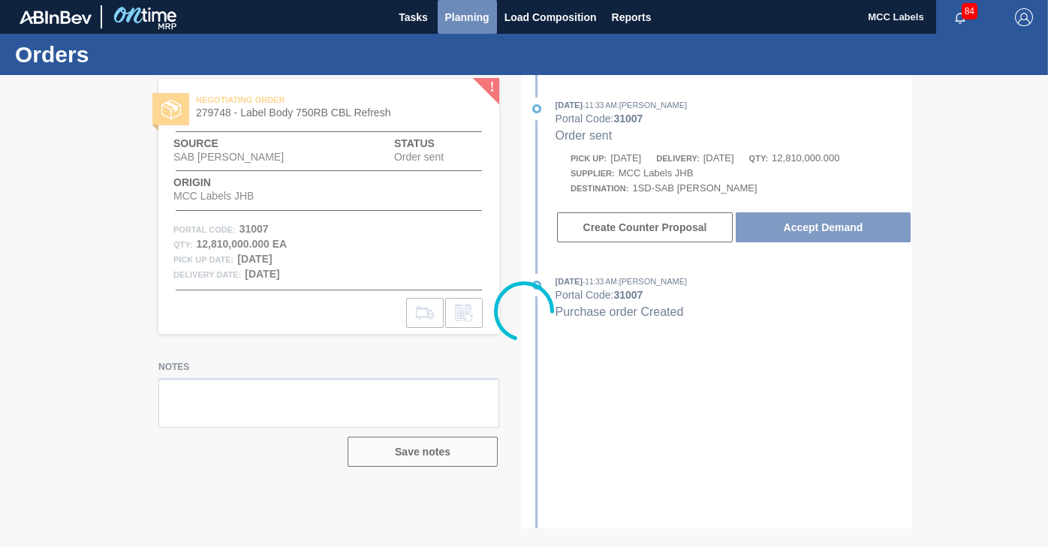
click at [458, 18] on span "Planning" at bounding box center [467, 17] width 44 height 18
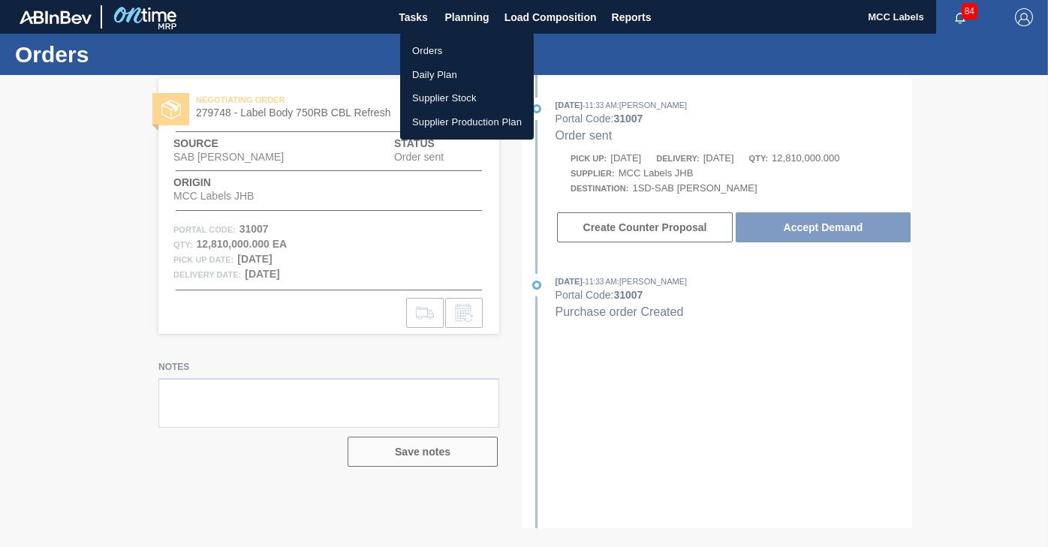
click at [430, 45] on li "Orders" at bounding box center [467, 51] width 134 height 24
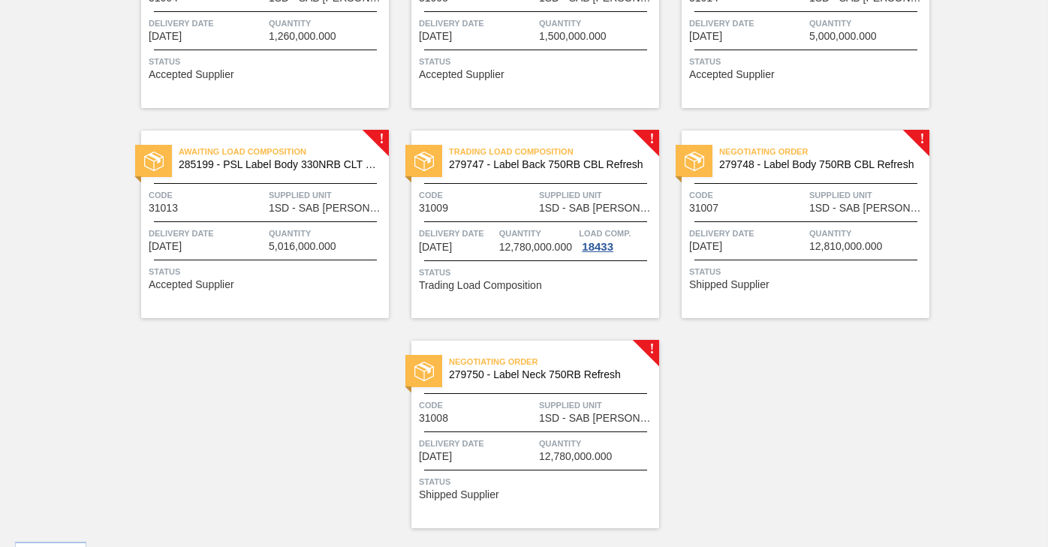
scroll to position [451, 0]
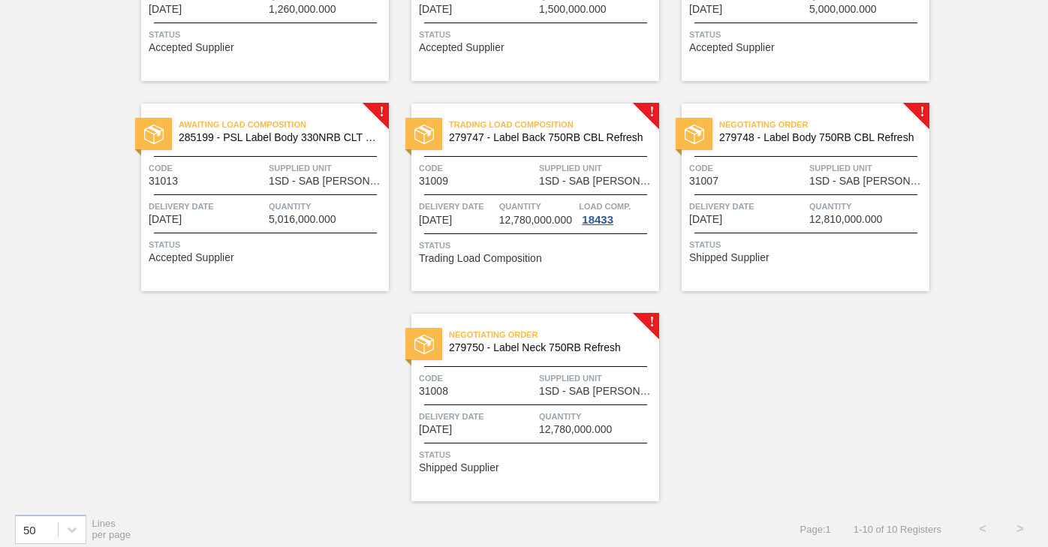
click at [529, 393] on div "Code 31008" at bounding box center [477, 384] width 116 height 26
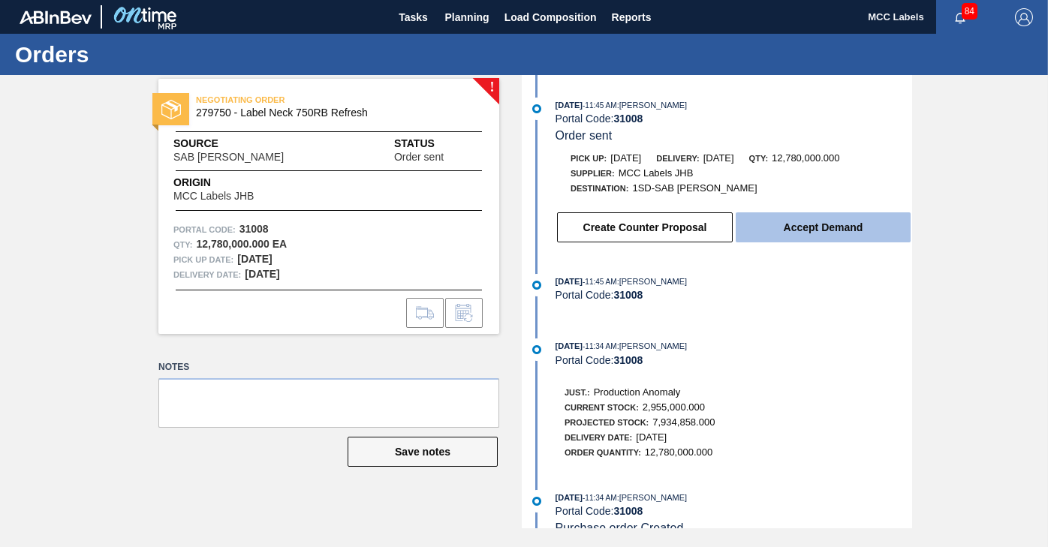
click at [797, 231] on button "Accept Demand" at bounding box center [823, 228] width 175 height 30
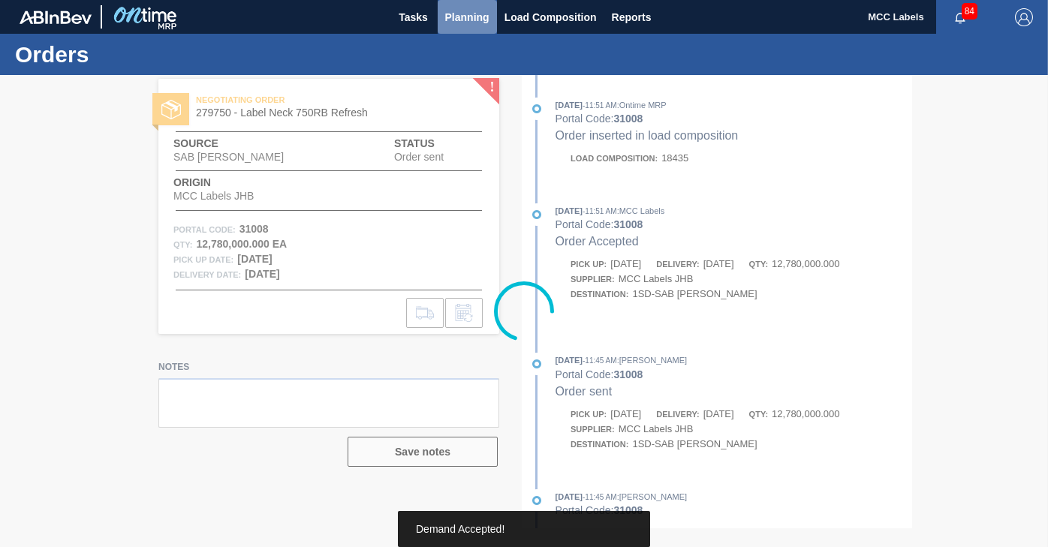
click at [469, 12] on span "Planning" at bounding box center [467, 17] width 44 height 18
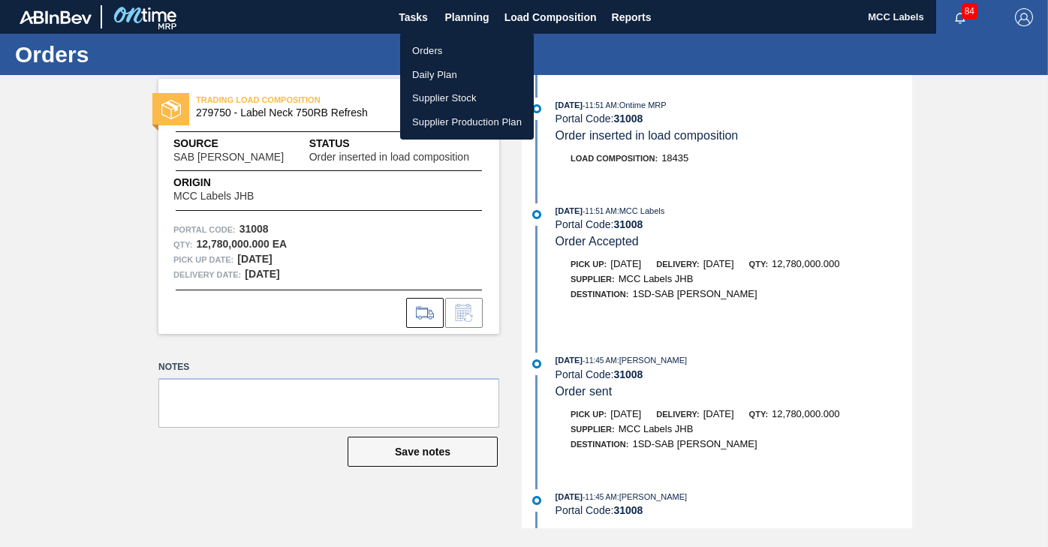
click at [430, 47] on li "Orders" at bounding box center [467, 51] width 134 height 24
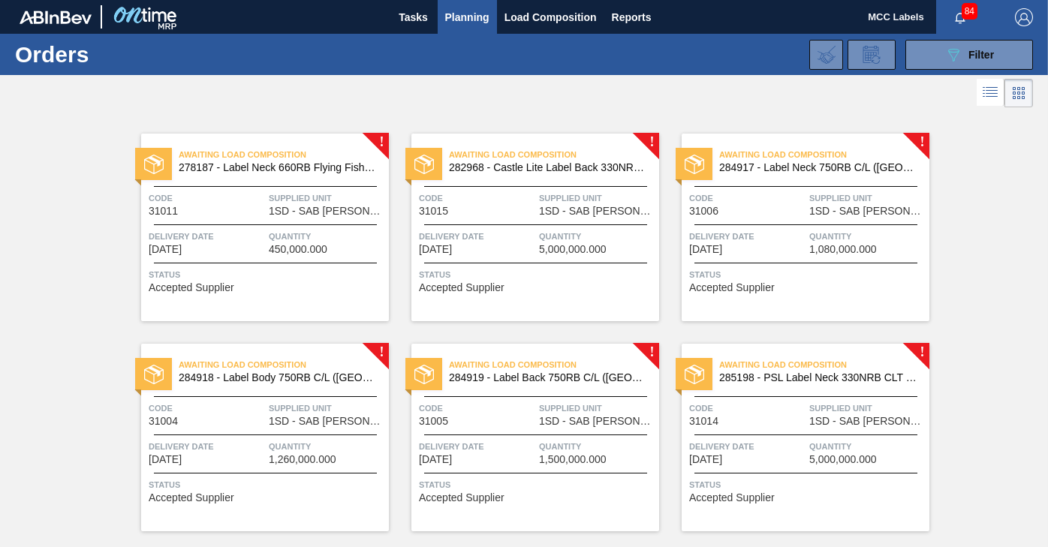
click at [288, 266] on div "Awaiting Load Composition 278187 - Label Neck 660RB Flying Fish Lemon 2020 Code…" at bounding box center [265, 228] width 248 height 188
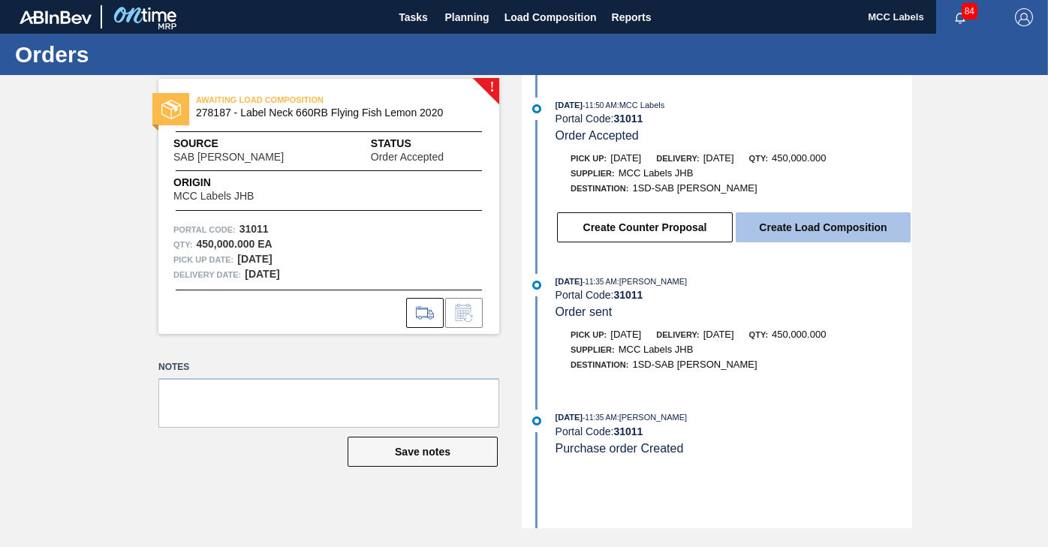
click at [759, 231] on button "Create Load Composition" at bounding box center [823, 228] width 175 height 30
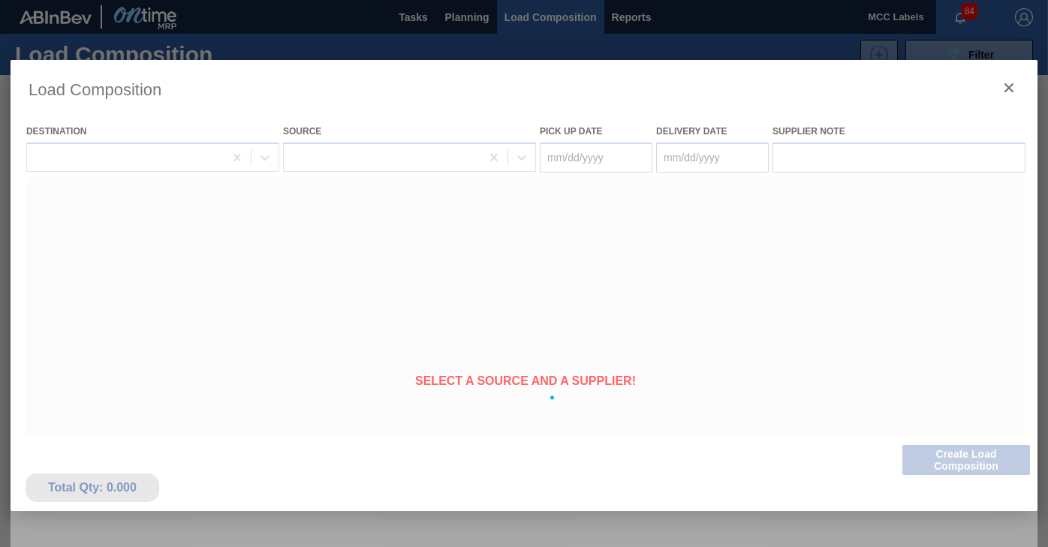
type Date "[DATE]"
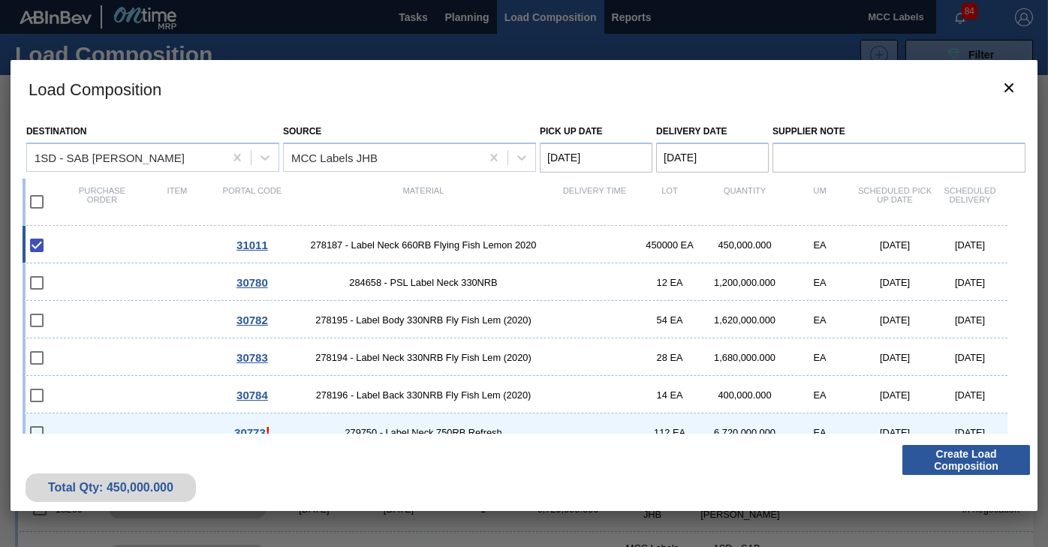
click at [38, 202] on input "checkbox" at bounding box center [37, 202] width 32 height 32
checkbox input "true"
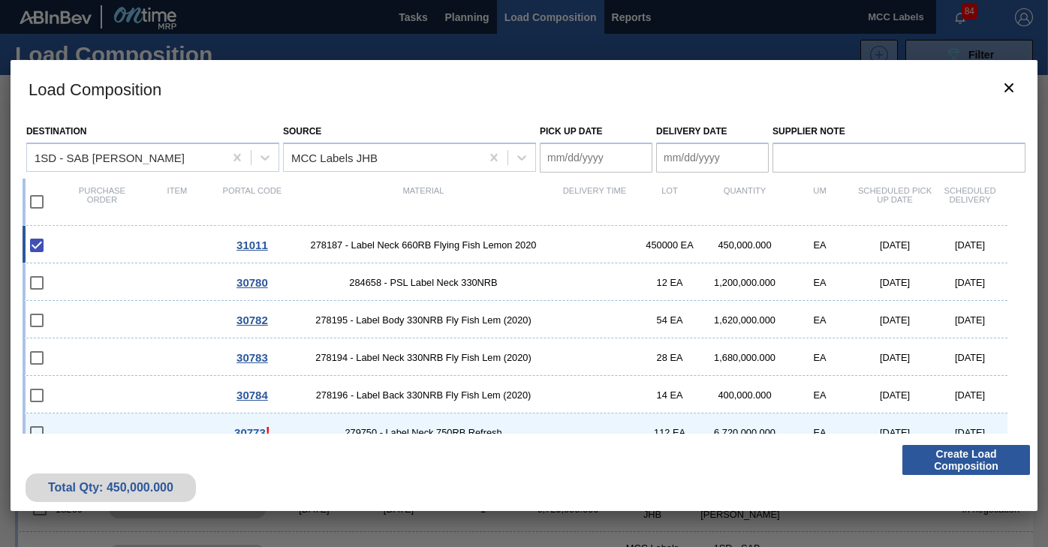
checkbox input "true"
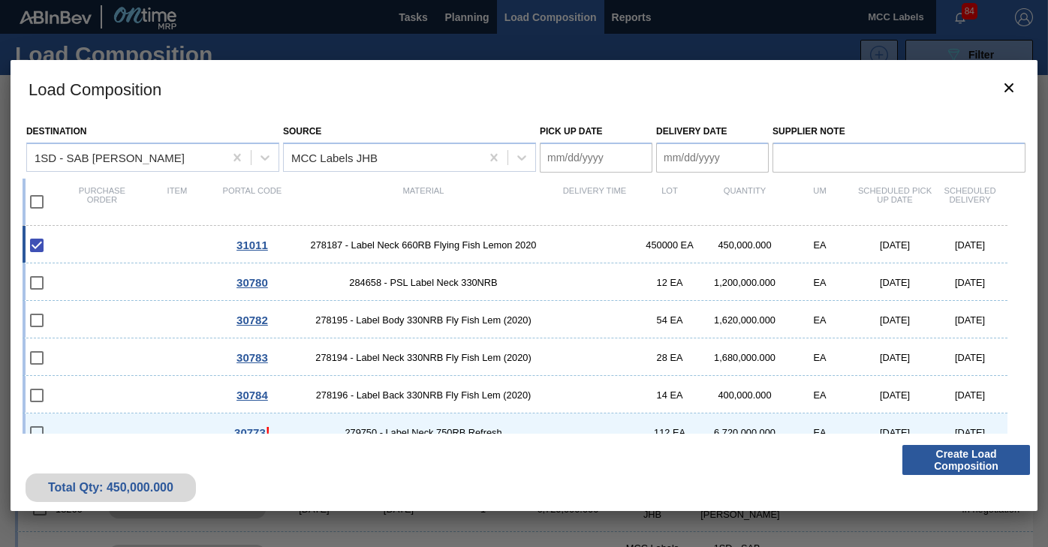
checkbox input "true"
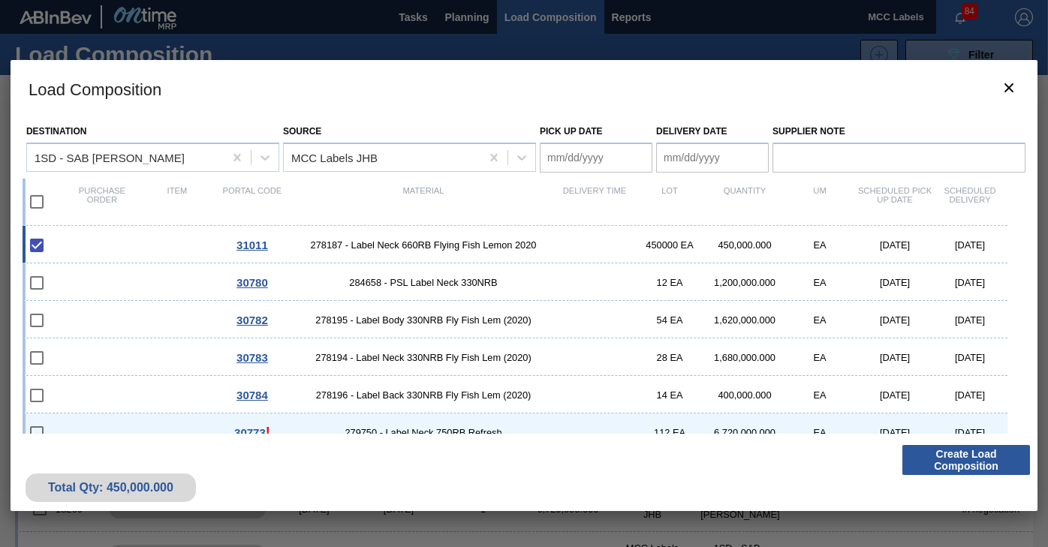
checkbox input "true"
click at [168, 280] on div "30780 284658 - PSL Label Neck 330NRB 12 EA 1,200,000.000 EA [DATE] [DATE]" at bounding box center [515, 283] width 985 height 38
checkbox input "false"
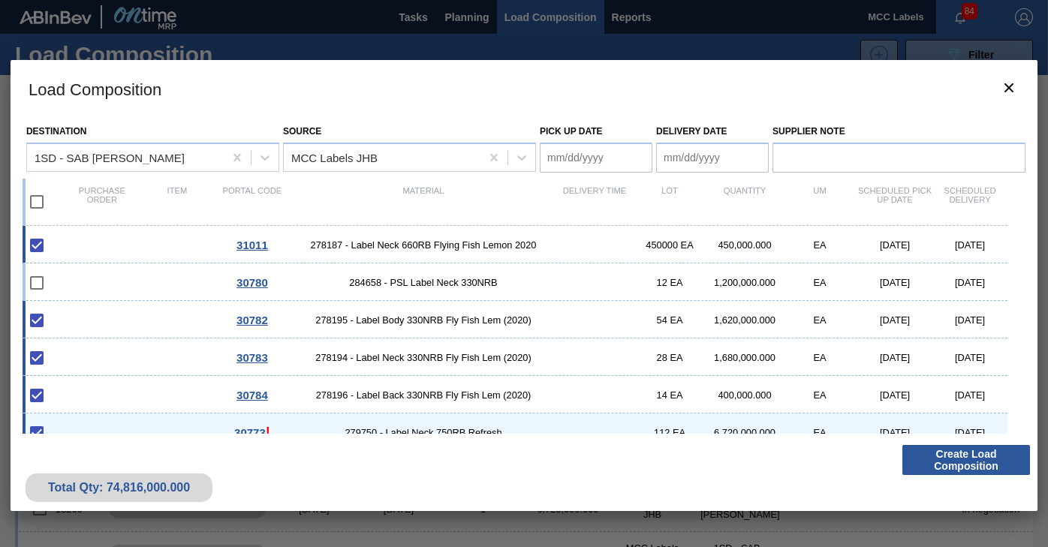
click at [152, 318] on div "30782 278195 - Label Body 330NRB Fly Fish Lem (2020) 54 EA 1,620,000.000 EA [DA…" at bounding box center [515, 320] width 985 height 38
checkbox input "false"
click at [151, 353] on div "30783 278194 - Label Neck 330NRB Fly Fish Lem (2020) 28 EA 1,680,000.000 EA [DA…" at bounding box center [515, 358] width 985 height 38
checkbox input "false"
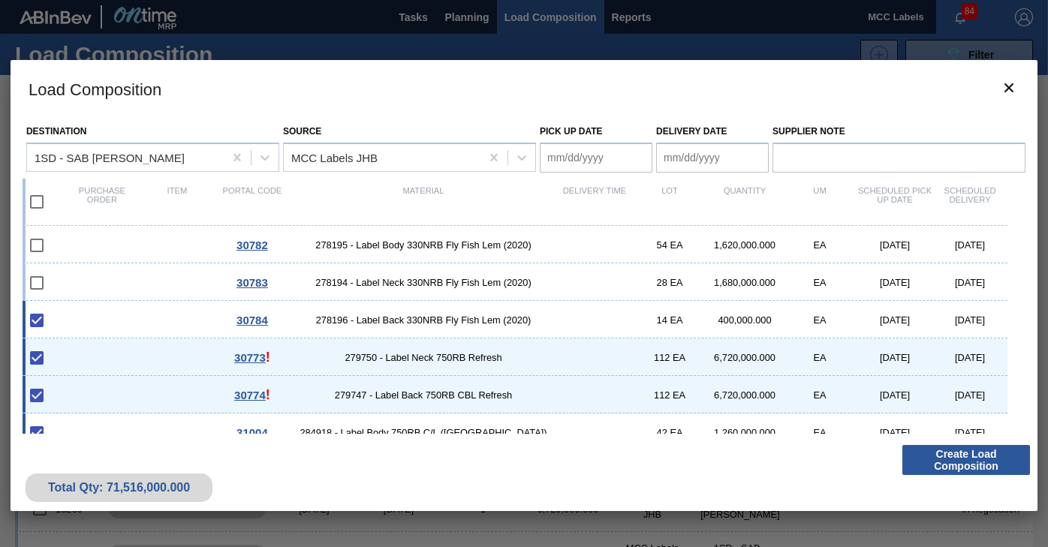
click at [149, 310] on div "30784 278196 - Label Back 330NRB Fly Fish Lem (2020) 14 EA 400,000.000 EA [DATE…" at bounding box center [515, 320] width 985 height 38
checkbox input "false"
click at [140, 355] on div "30773 ! 279750 - Label Neck 750RB Refresh 112 EA 6,720,000.000 EA [DATE] [DATE]" at bounding box center [515, 358] width 985 height 38
checkbox input "false"
click at [142, 385] on div "30774 ! 279747 - Label Back 750RB CBL Refresh 112 EA 6,720,000.000 EA [DATE] [D…" at bounding box center [515, 395] width 985 height 38
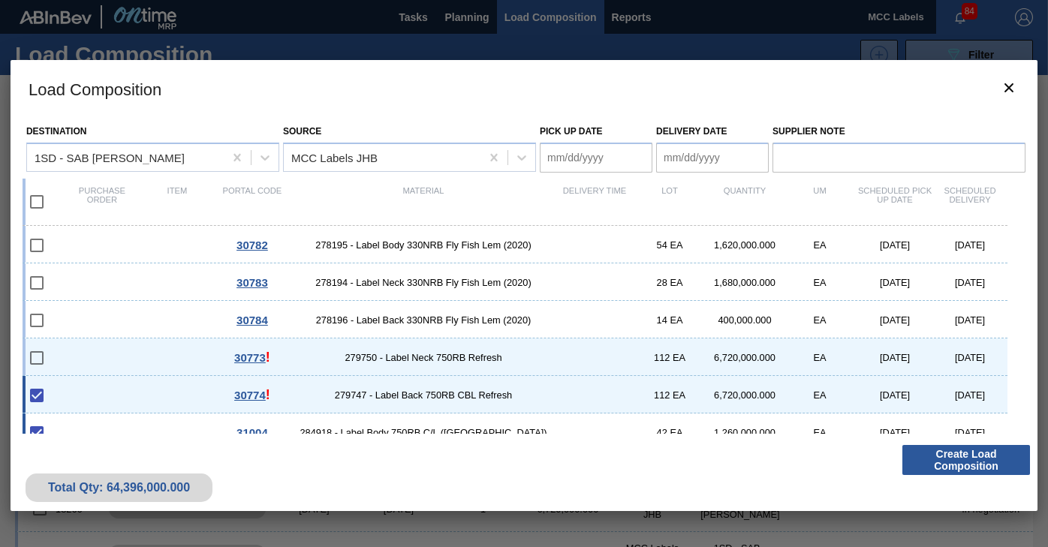
type Date "[DATE]"
checkbox input "false"
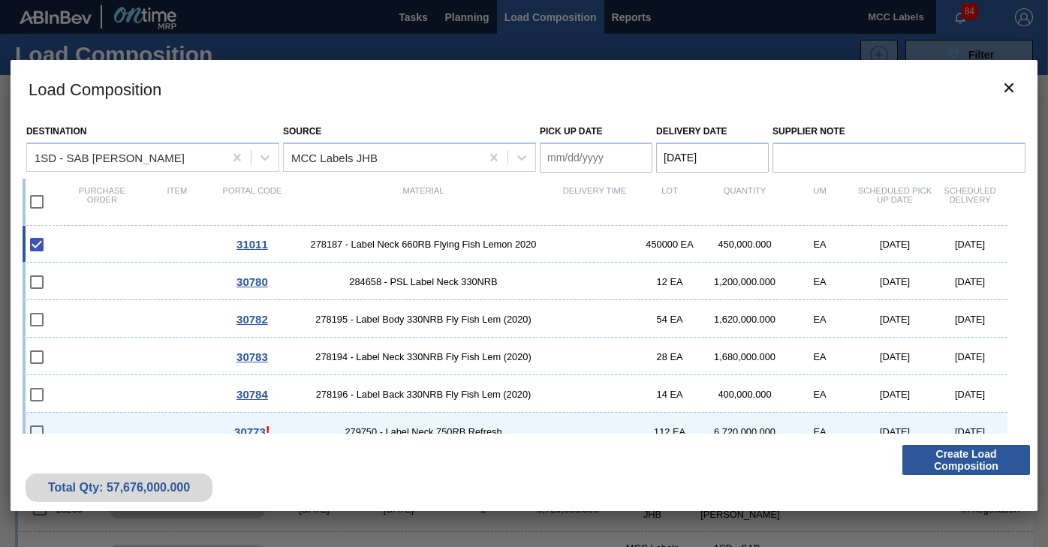
scroll to position [0, 0]
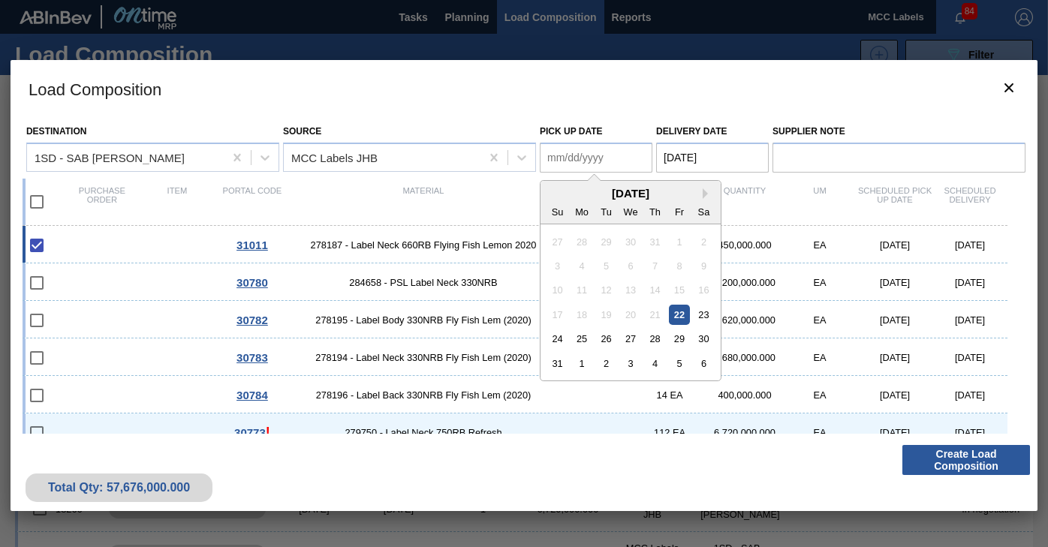
click at [603, 155] on Date "Pick up Date" at bounding box center [596, 158] width 113 height 30
click at [682, 316] on div "22" at bounding box center [679, 315] width 20 height 20
type Date "[DATE]"
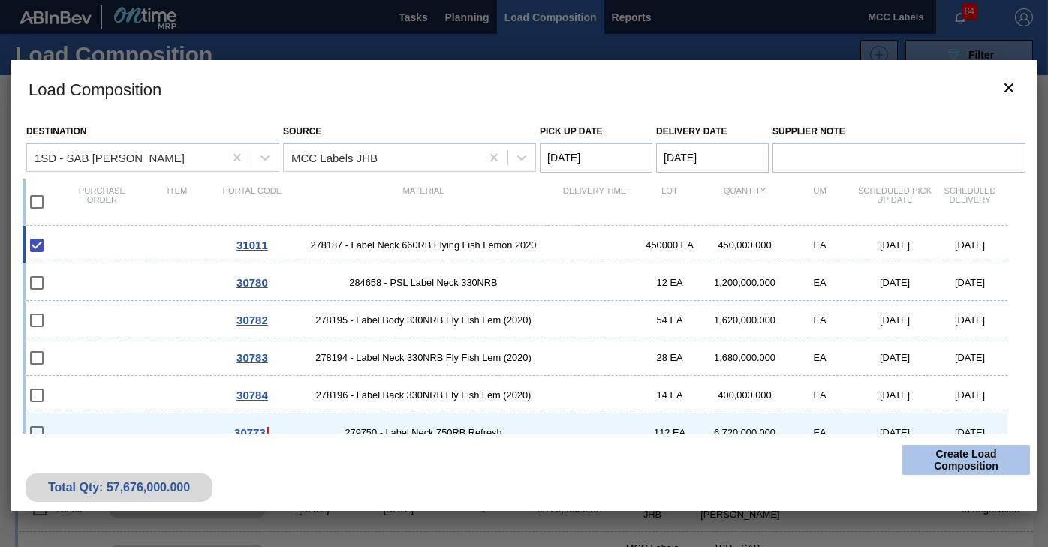
click at [945, 450] on button "Create Load Composition" at bounding box center [967, 460] width 128 height 30
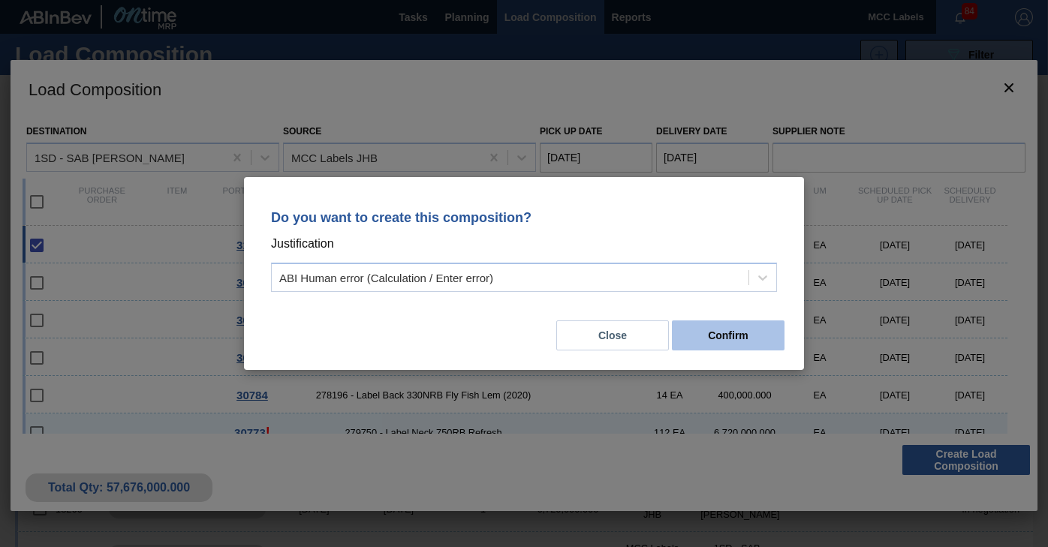
click at [709, 331] on button "Confirm" at bounding box center [728, 336] width 113 height 30
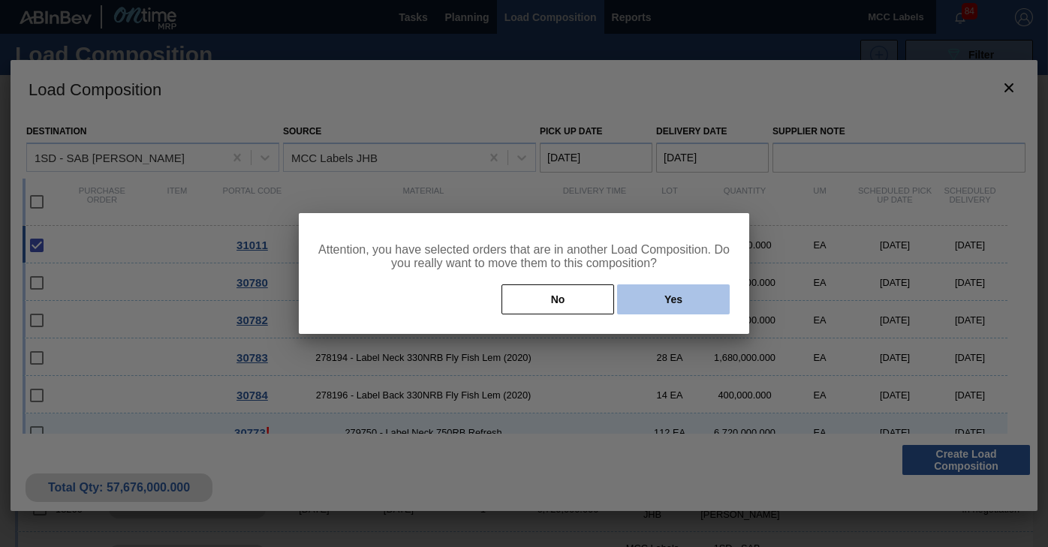
click at [658, 300] on button "Yes" at bounding box center [673, 300] width 113 height 30
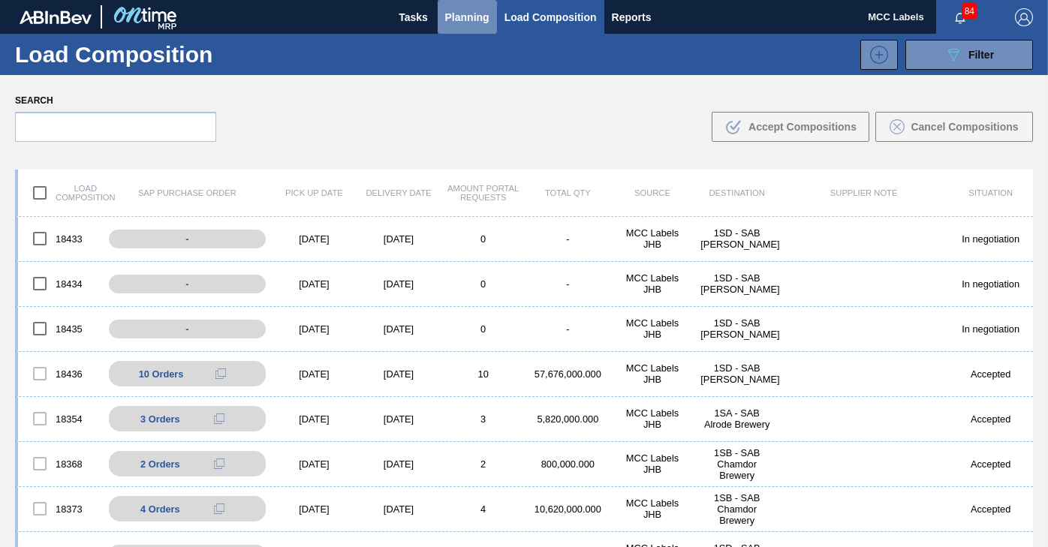
click at [471, 21] on span "Planning" at bounding box center [467, 17] width 44 height 18
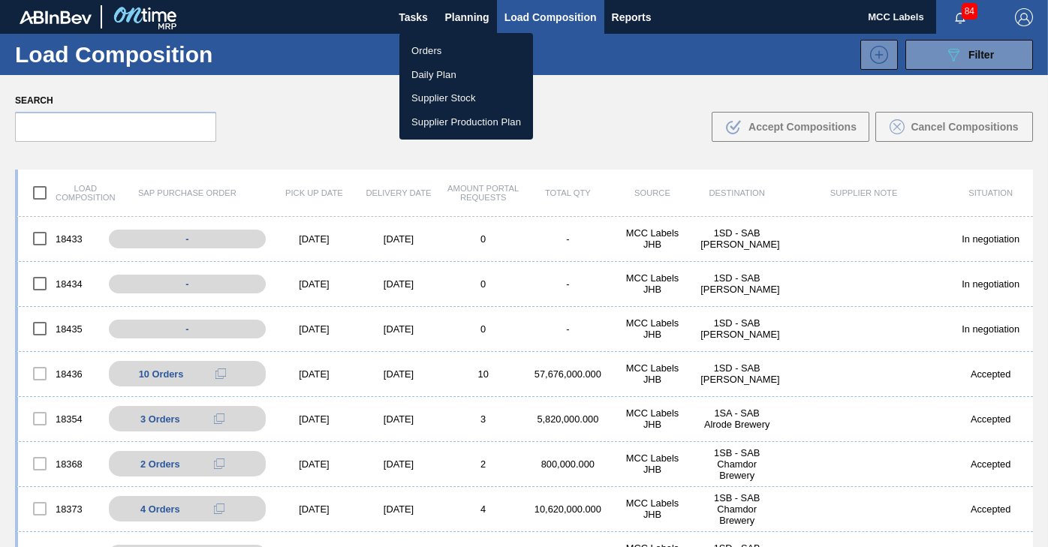
click at [430, 50] on li "Orders" at bounding box center [466, 51] width 134 height 24
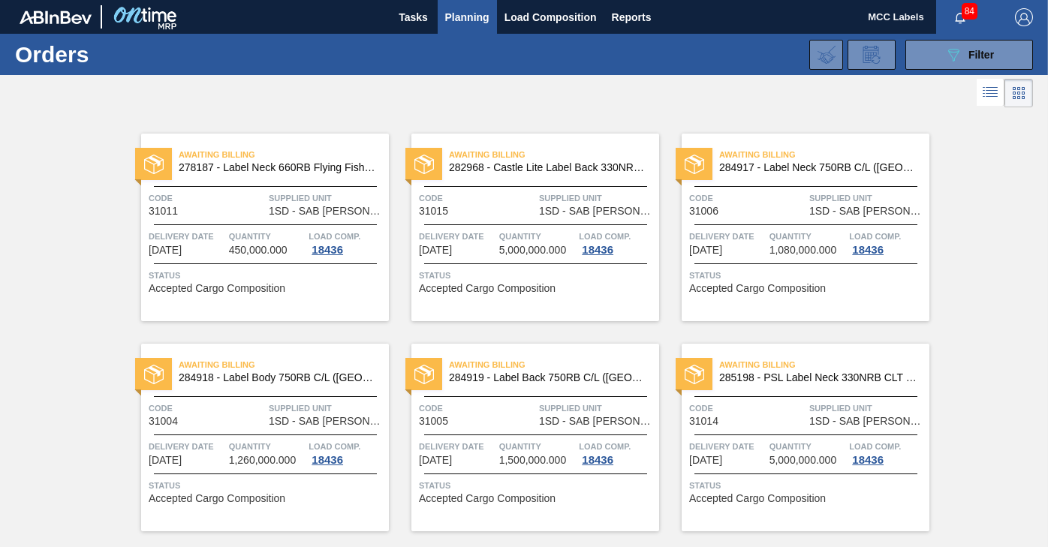
click at [469, 15] on span "Planning" at bounding box center [467, 17] width 44 height 18
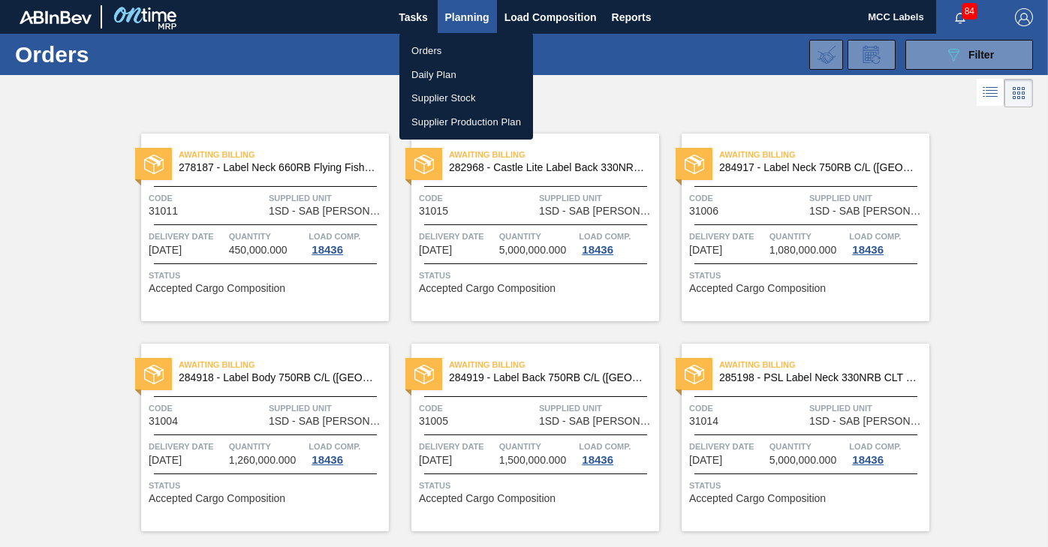
click at [425, 55] on li "Orders" at bounding box center [466, 51] width 134 height 24
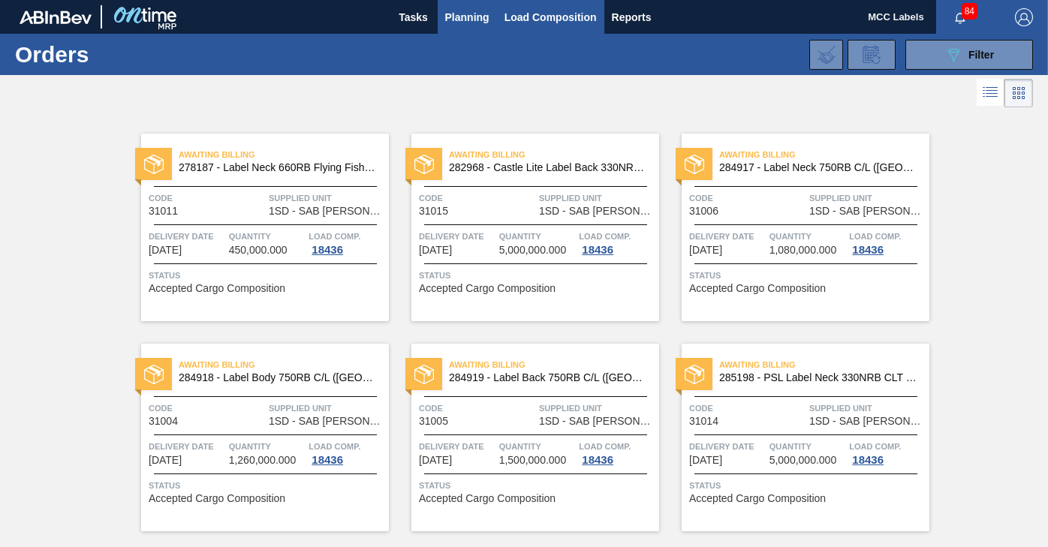
click at [529, 23] on span "Load Composition" at bounding box center [551, 17] width 92 height 18
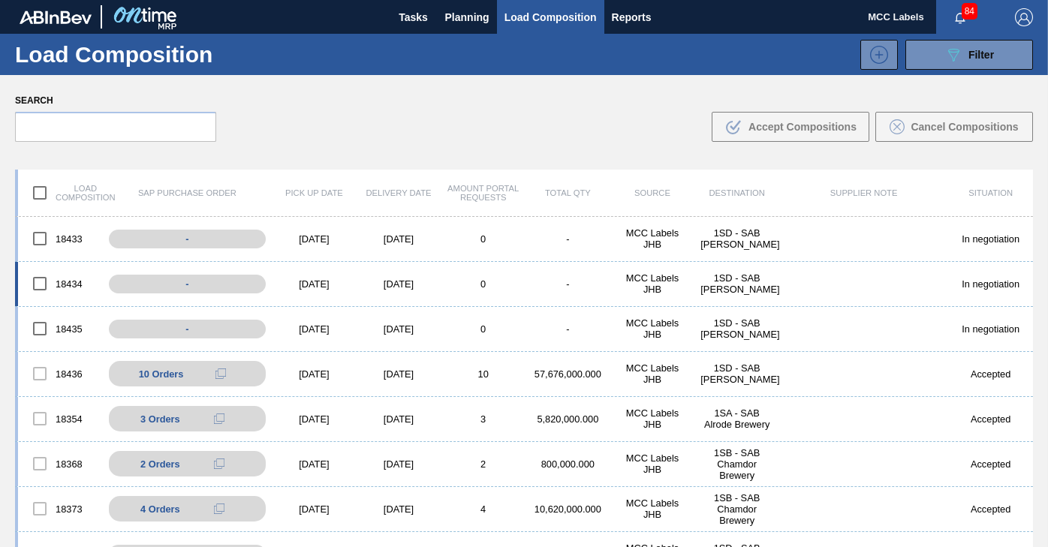
click at [401, 292] on div "18434 - [DATE] [DATE] 0 - MCC Labels JHB 1SD - SAB Rosslyn Brewery In negotiati…" at bounding box center [524, 284] width 1018 height 45
